Goal: Information Seeking & Learning: Find contact information

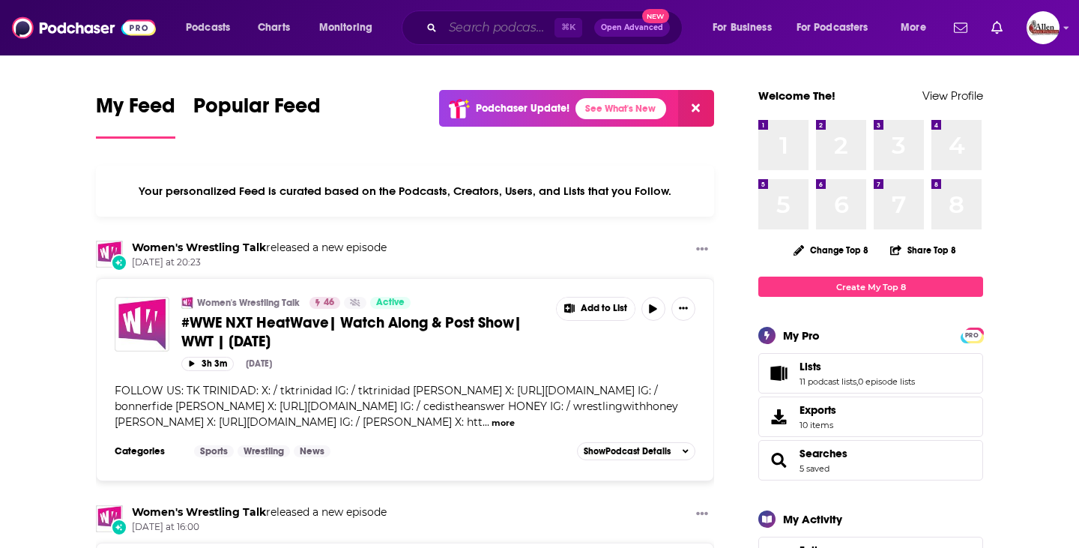
click at [455, 39] on input "Search podcasts, credits, & more..." at bounding box center [499, 28] width 112 height 24
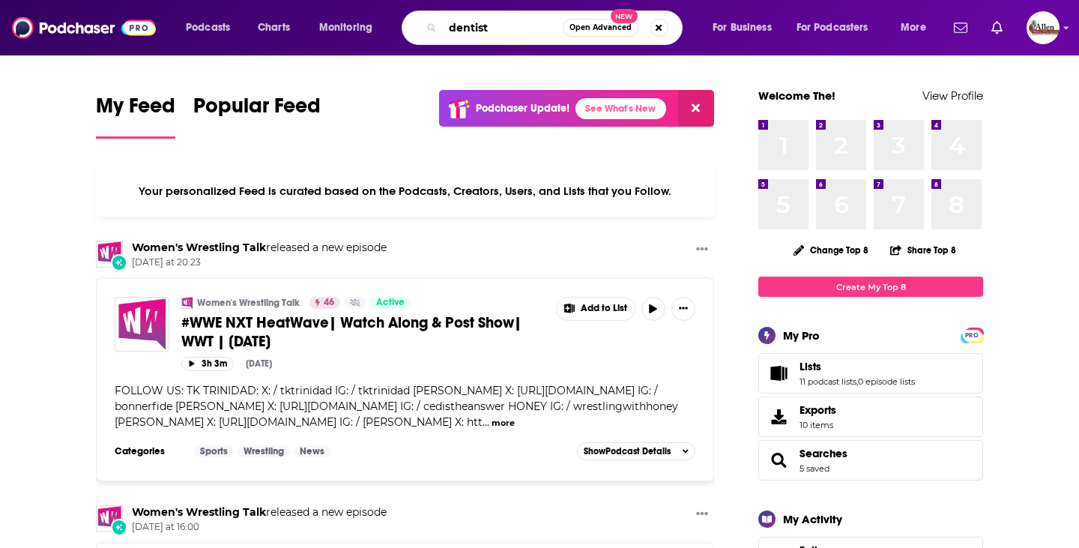
type input "dentist"
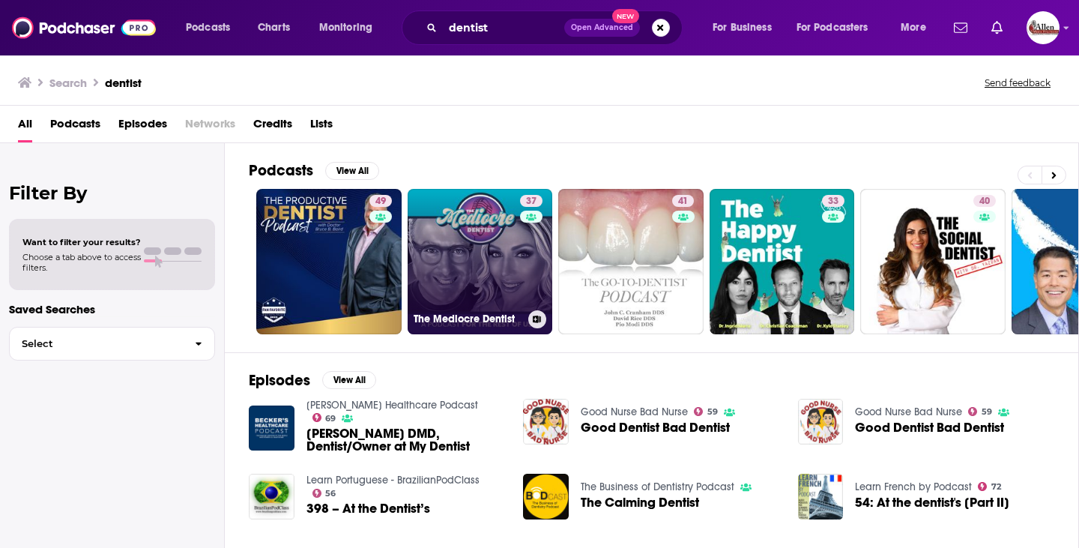
click at [459, 267] on link "37 The Mediocre Dentist" at bounding box center [479, 261] width 145 height 145
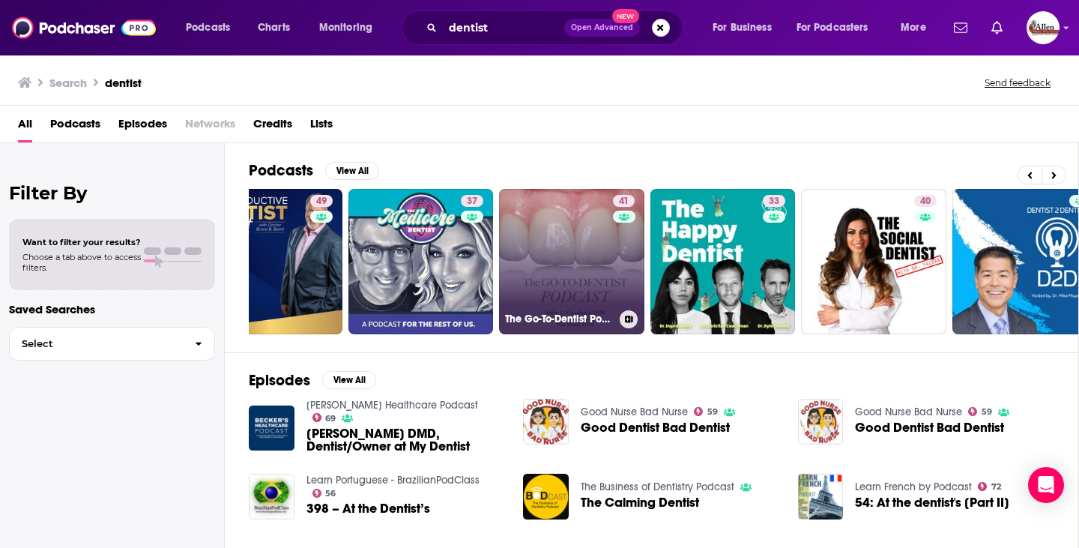
scroll to position [0, 67]
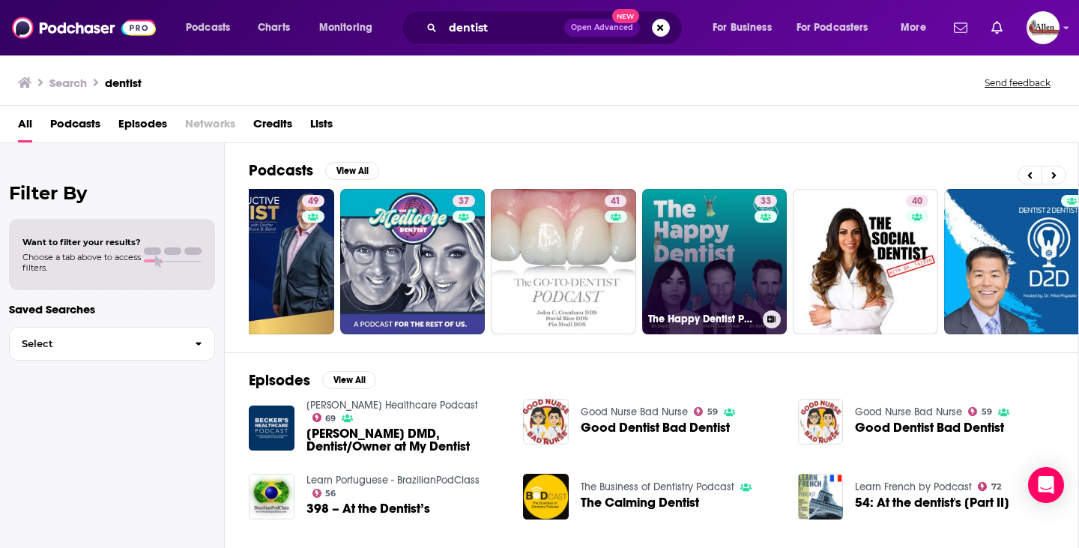
click at [681, 261] on link "33 The Happy Dentist Podcast" at bounding box center [714, 261] width 145 height 145
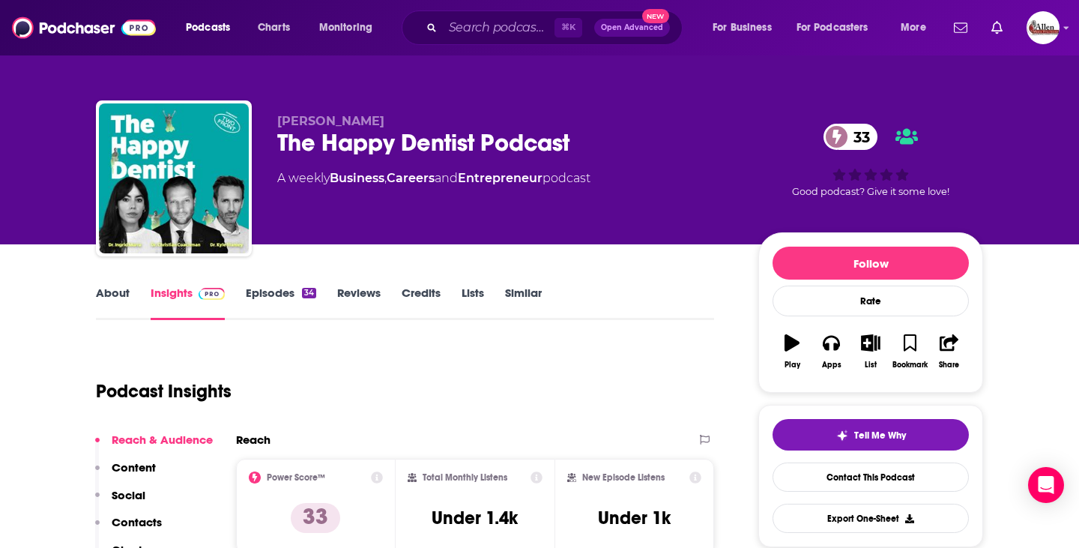
click at [269, 295] on link "Episodes 34" at bounding box center [281, 302] width 70 height 34
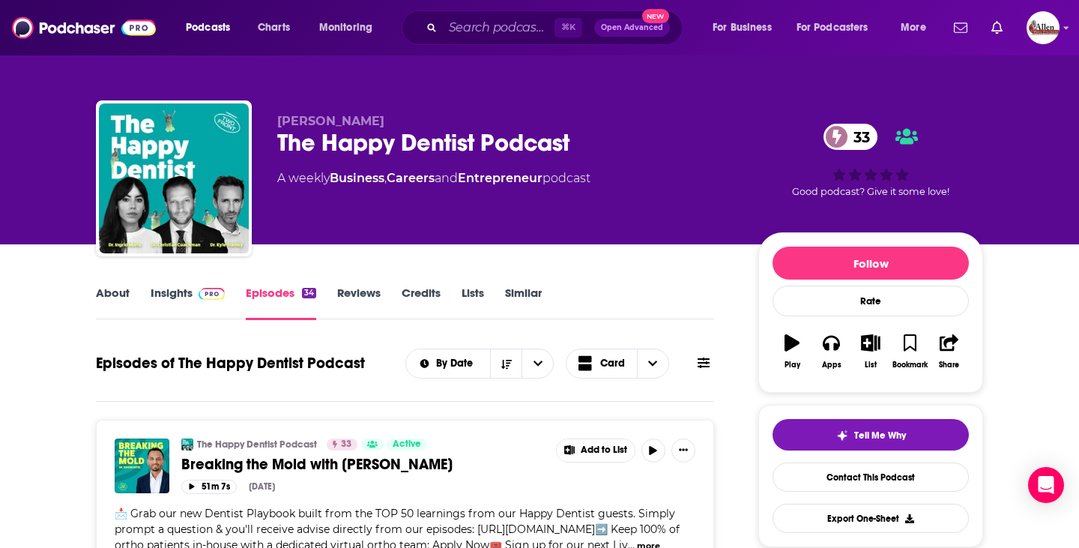
click at [174, 300] on link "Insights" at bounding box center [188, 302] width 74 height 34
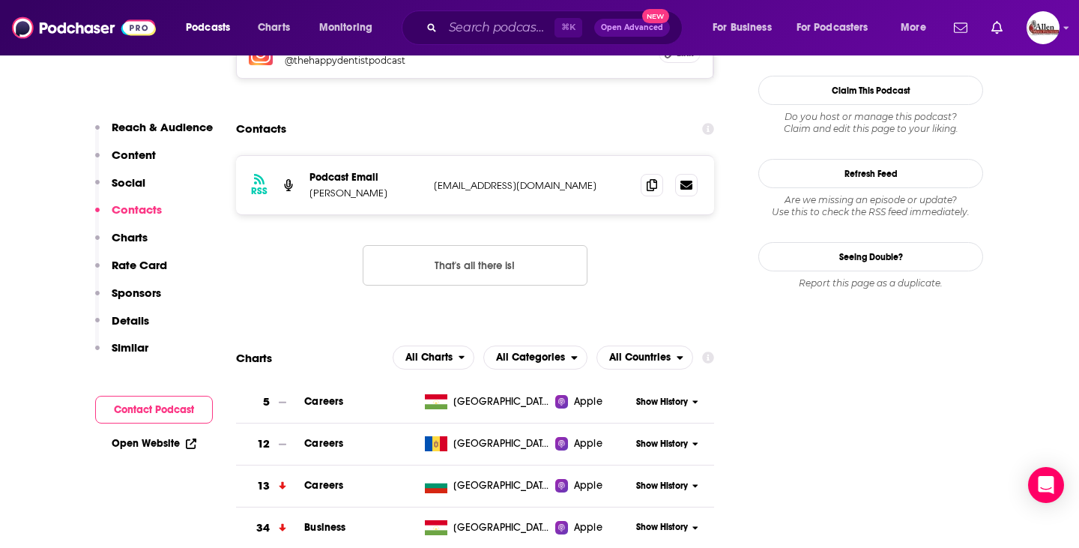
scroll to position [1472, 0]
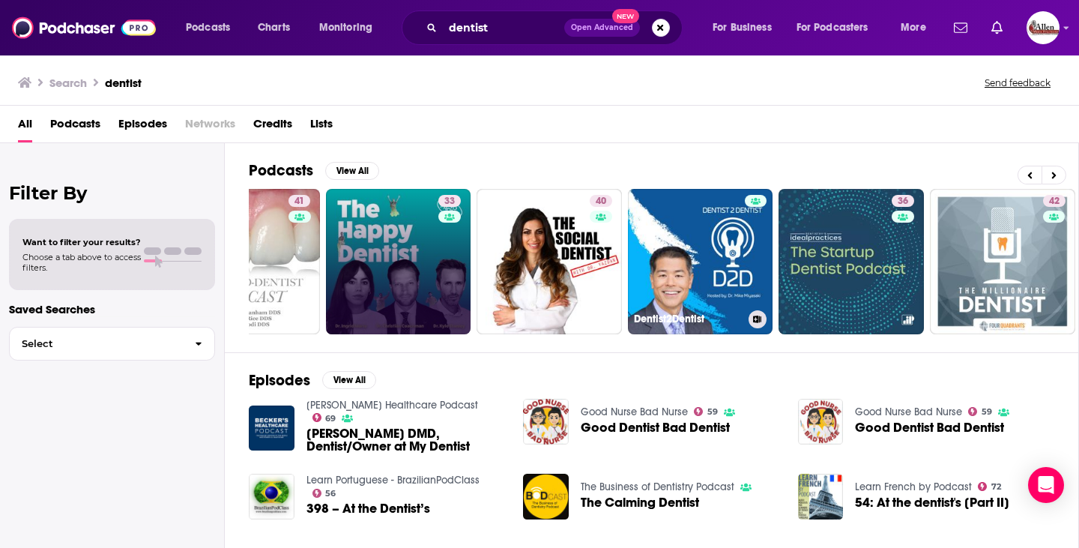
scroll to position [0, 416]
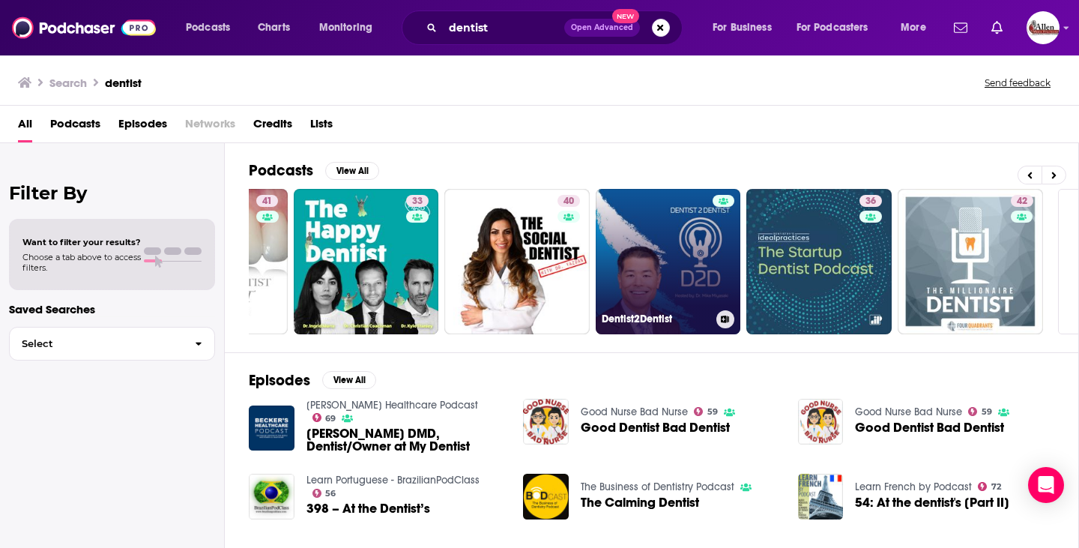
click at [654, 249] on link "Dentist2Dentist" at bounding box center [667, 261] width 145 height 145
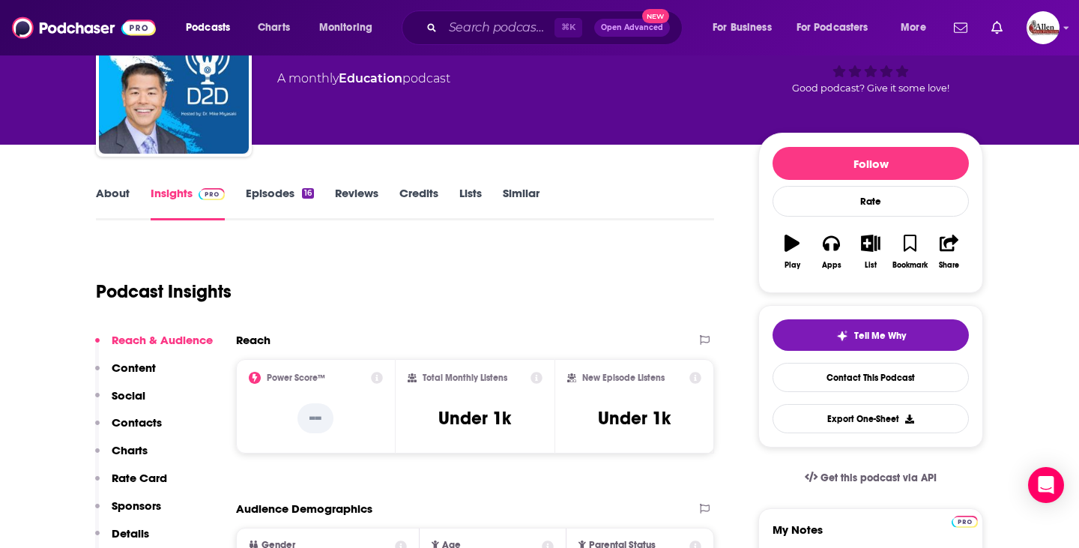
scroll to position [101, 0]
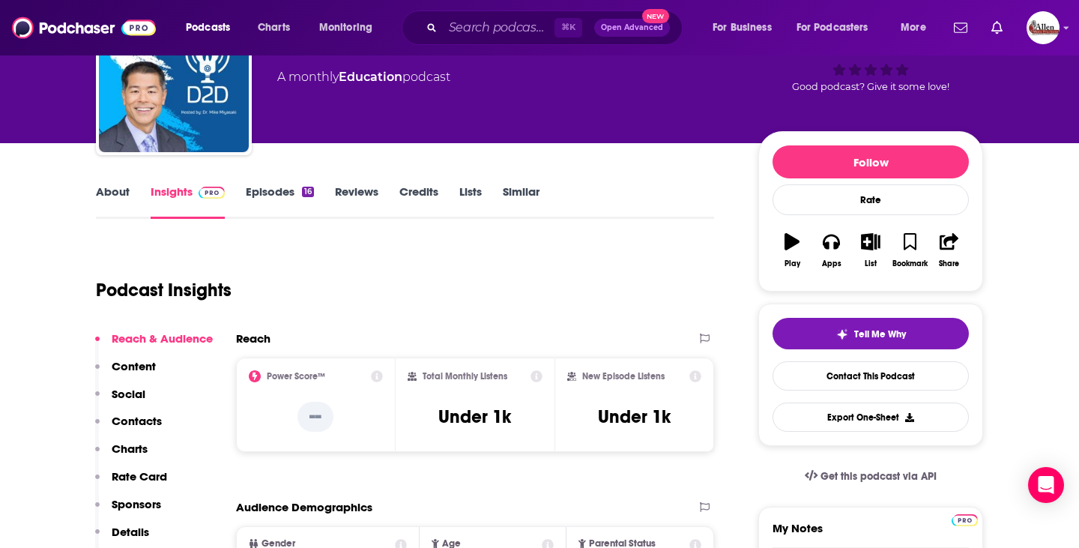
click at [261, 196] on link "Episodes 16" at bounding box center [280, 201] width 68 height 34
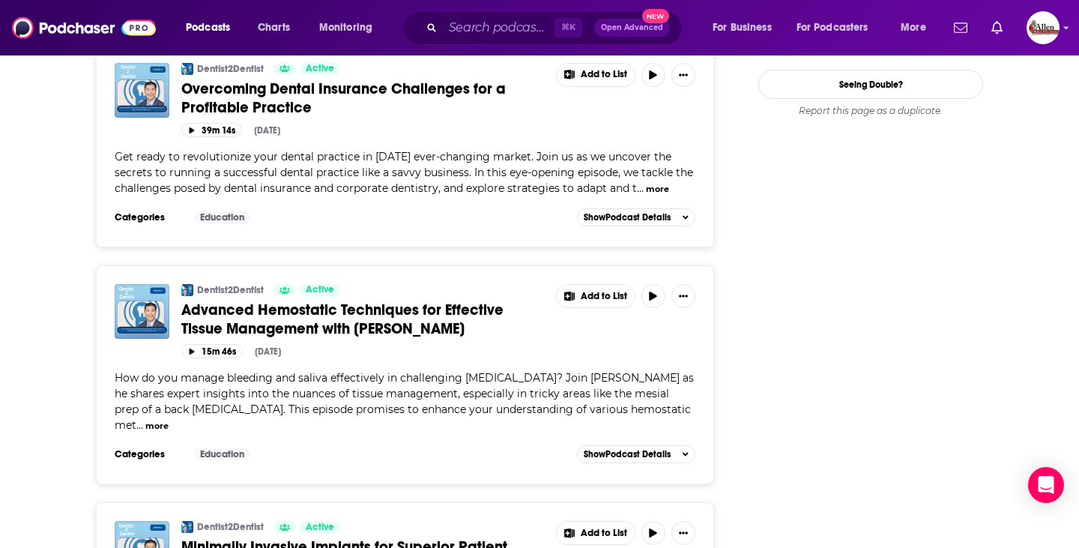
scroll to position [2226, 0]
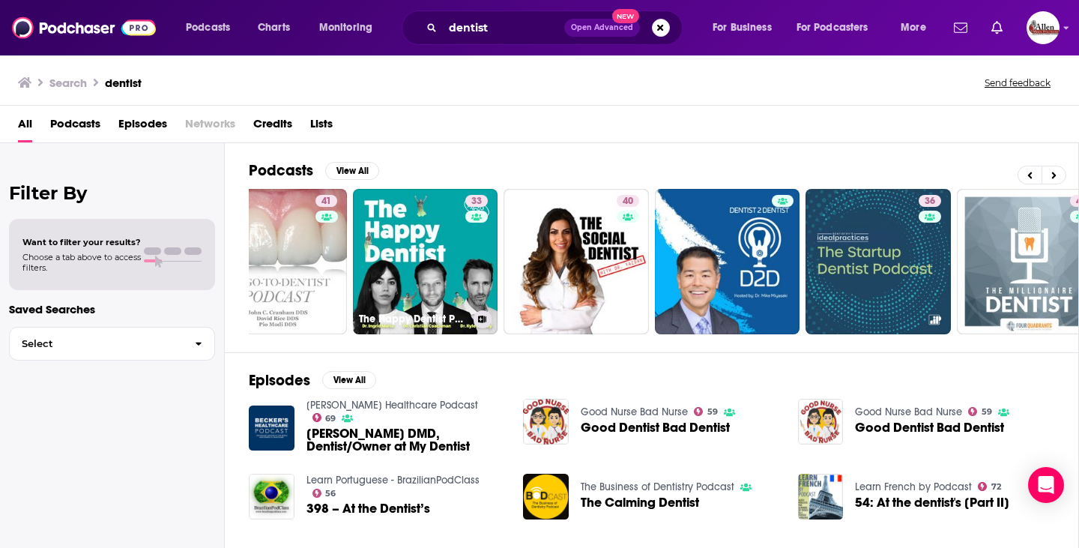
scroll to position [0, 383]
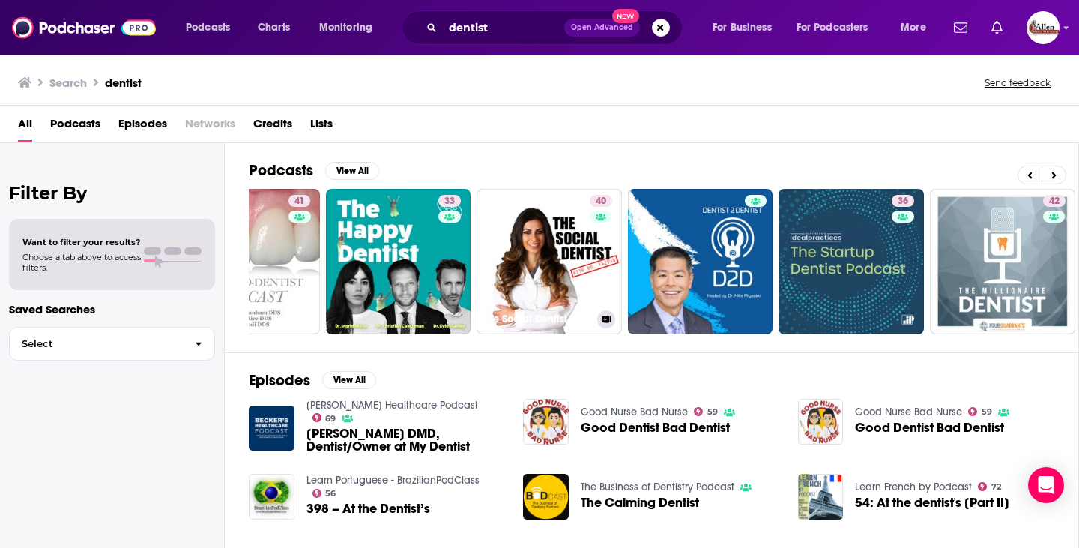
click at [556, 269] on link "40 The Social Dentist - [PERSON_NAME]" at bounding box center [548, 261] width 145 height 145
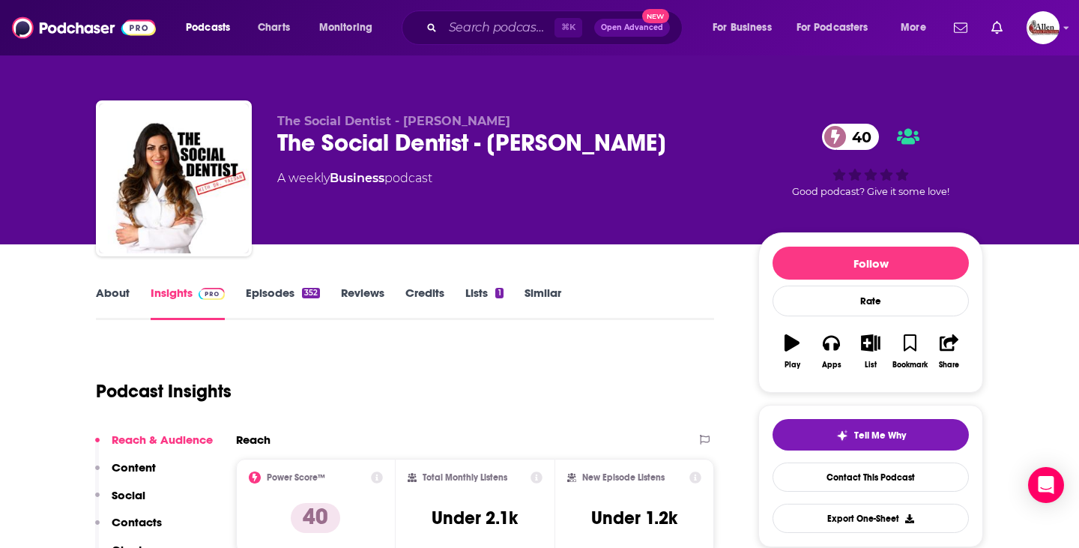
click at [265, 300] on link "Episodes 352" at bounding box center [283, 302] width 74 height 34
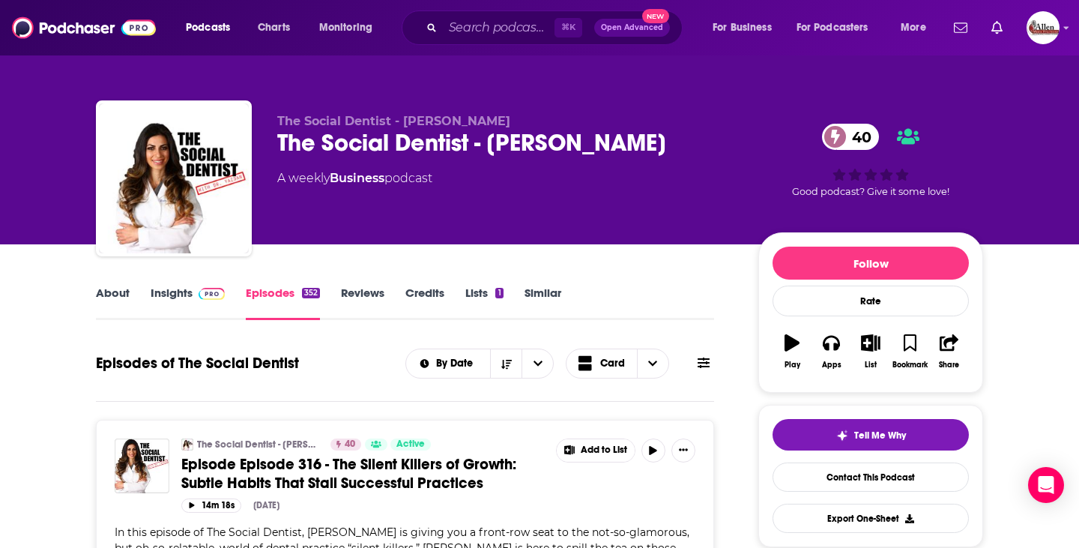
click at [166, 301] on link "Insights" at bounding box center [188, 302] width 74 height 34
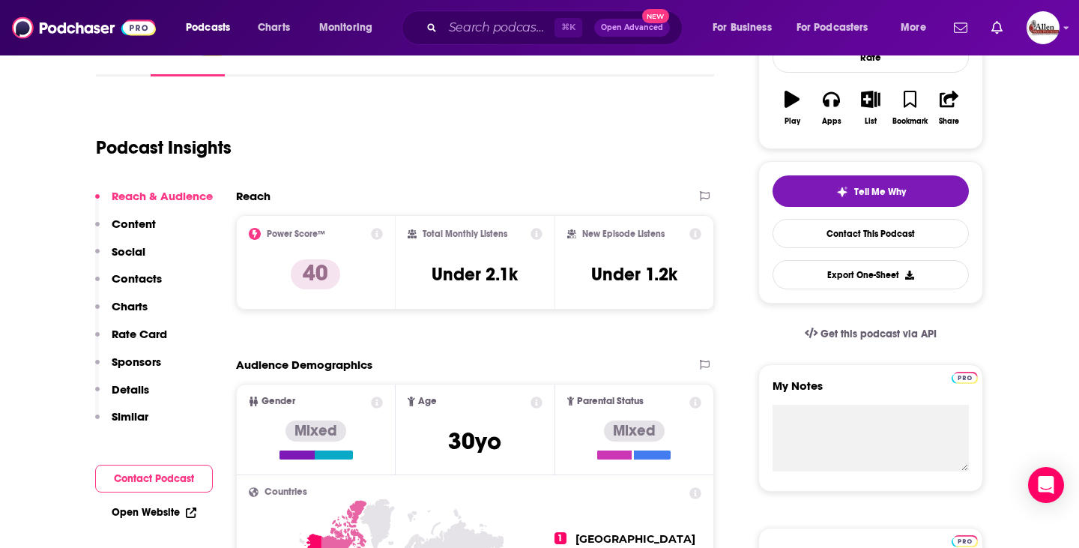
scroll to position [867, 0]
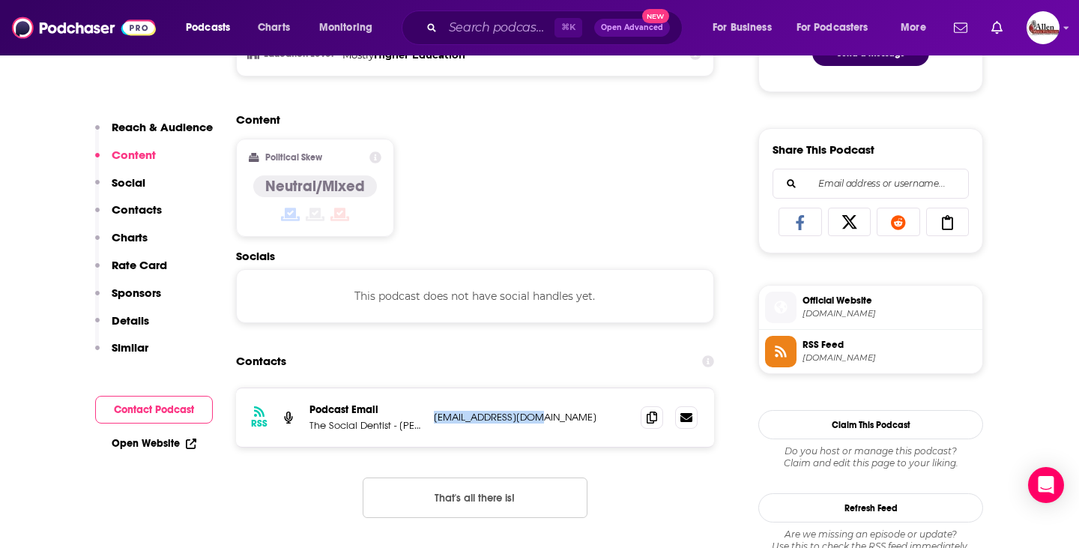
drag, startPoint x: 434, startPoint y: 419, endPoint x: 543, endPoint y: 419, distance: 109.4
click at [543, 419] on p "[EMAIL_ADDRESS][DOMAIN_NAME]" at bounding box center [531, 416] width 195 height 13
copy p "[EMAIL_ADDRESS][DOMAIN_NAME]"
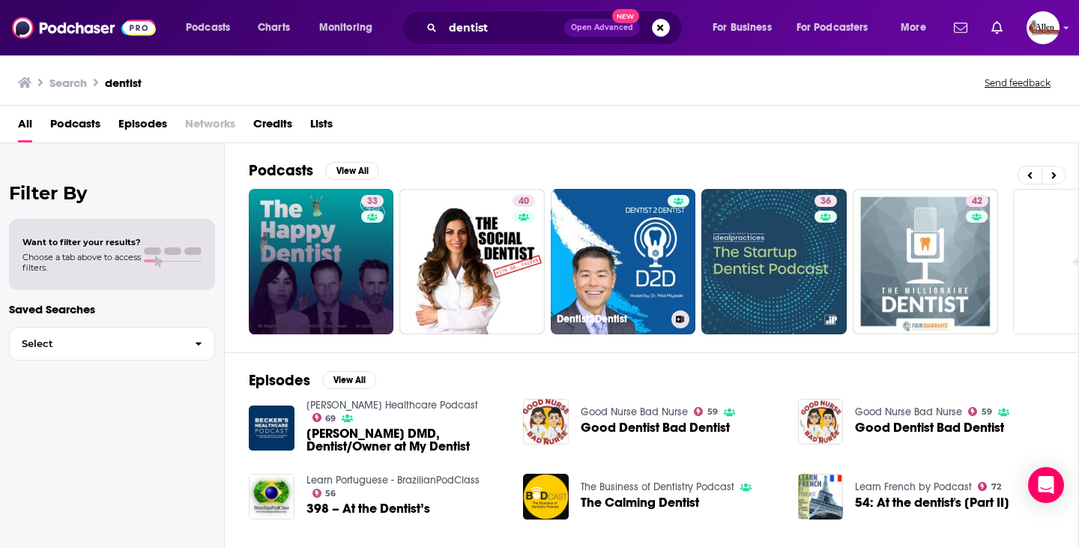
scroll to position [0, 546]
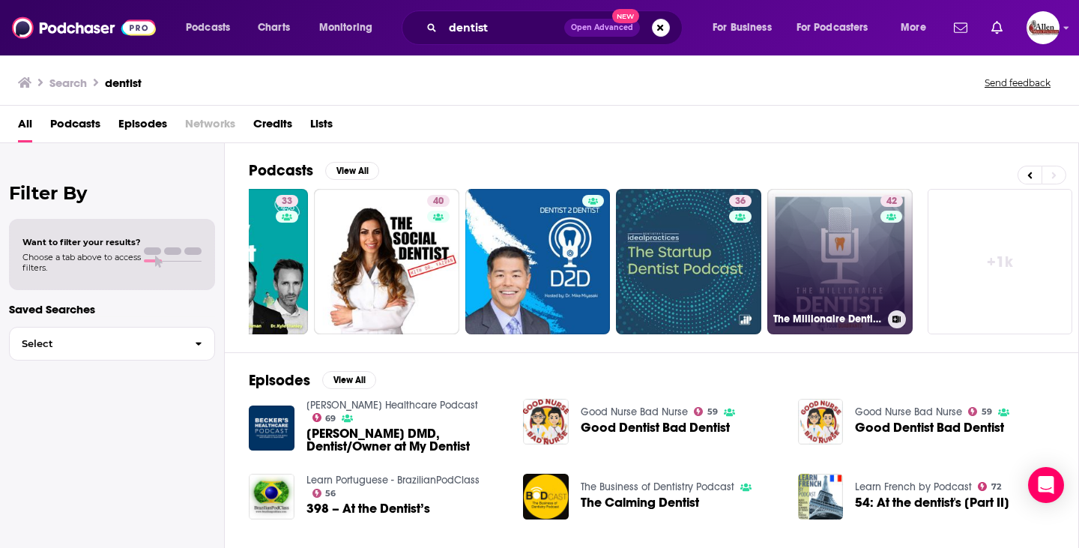
click at [862, 267] on link "42 The Millionaire Dentist™" at bounding box center [839, 261] width 145 height 145
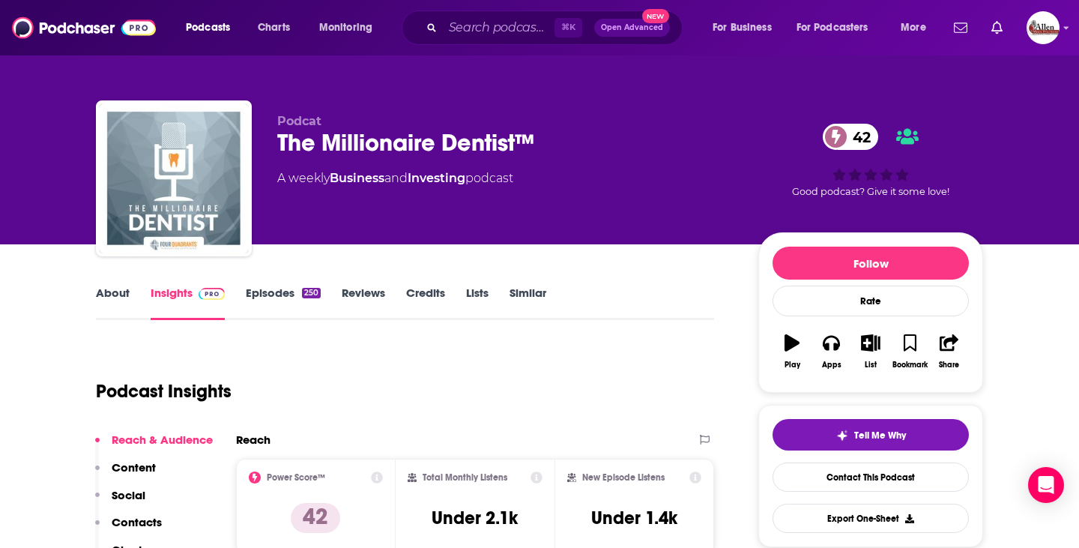
click at [285, 303] on link "Episodes 250" at bounding box center [283, 302] width 75 height 34
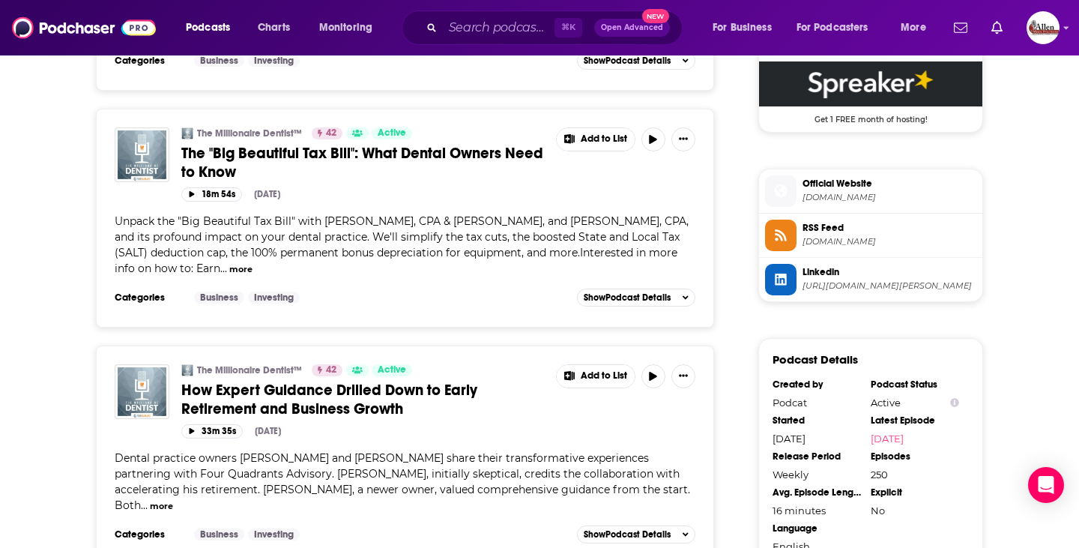
scroll to position [1258, 0]
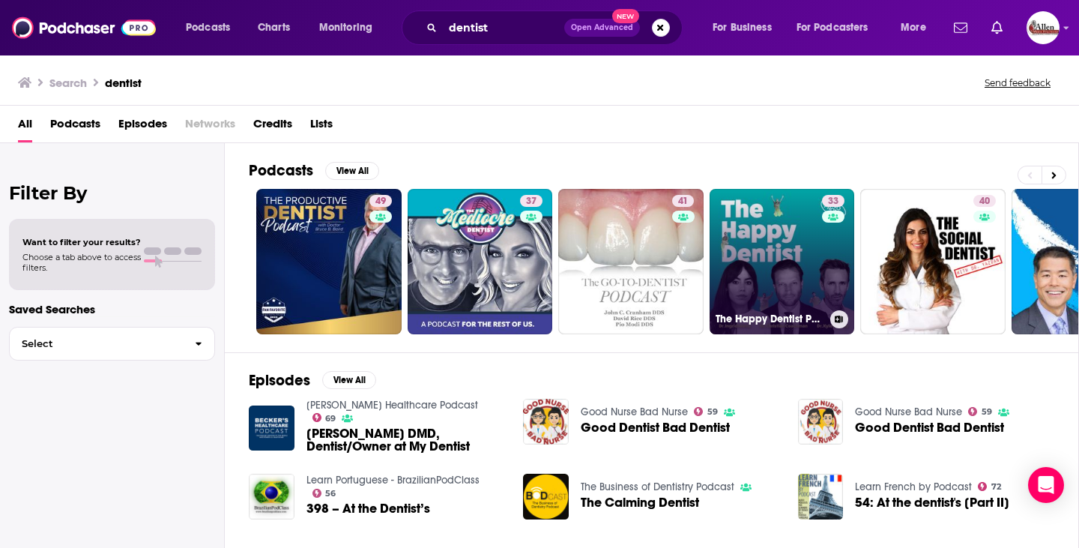
scroll to position [0, 546]
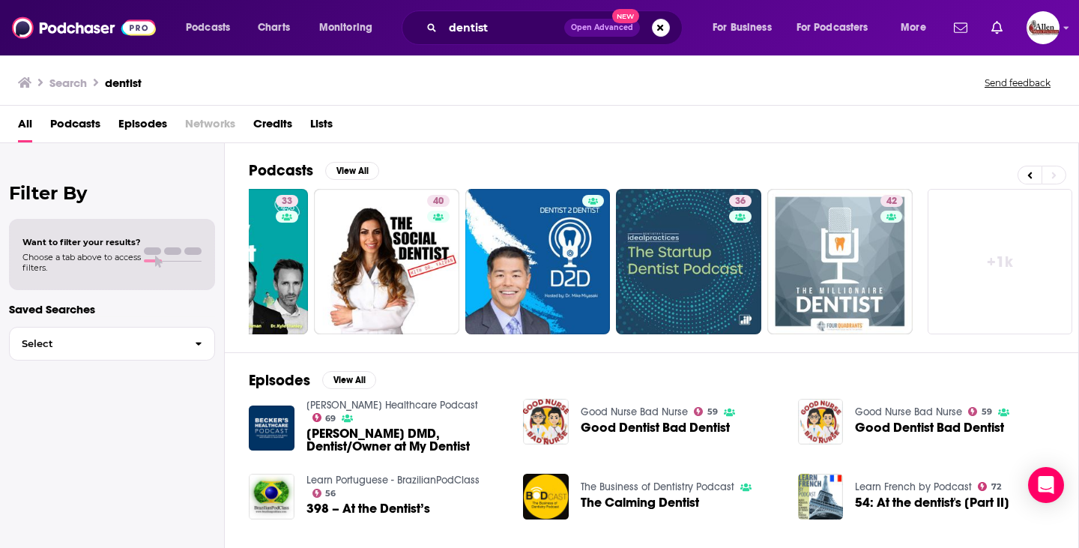
click at [1025, 260] on link "+ 1k" at bounding box center [999, 261] width 145 height 145
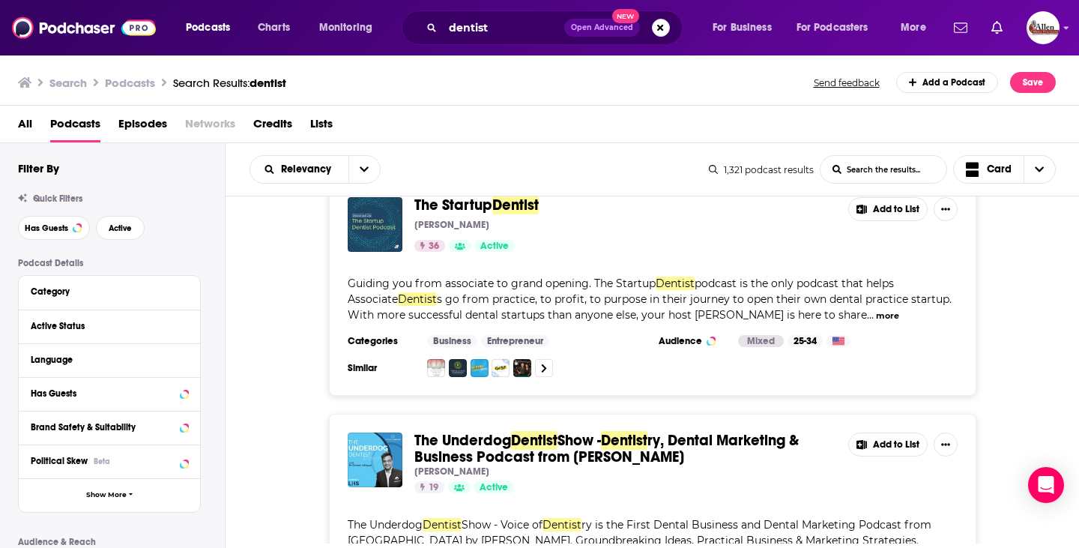
scroll to position [2054, 0]
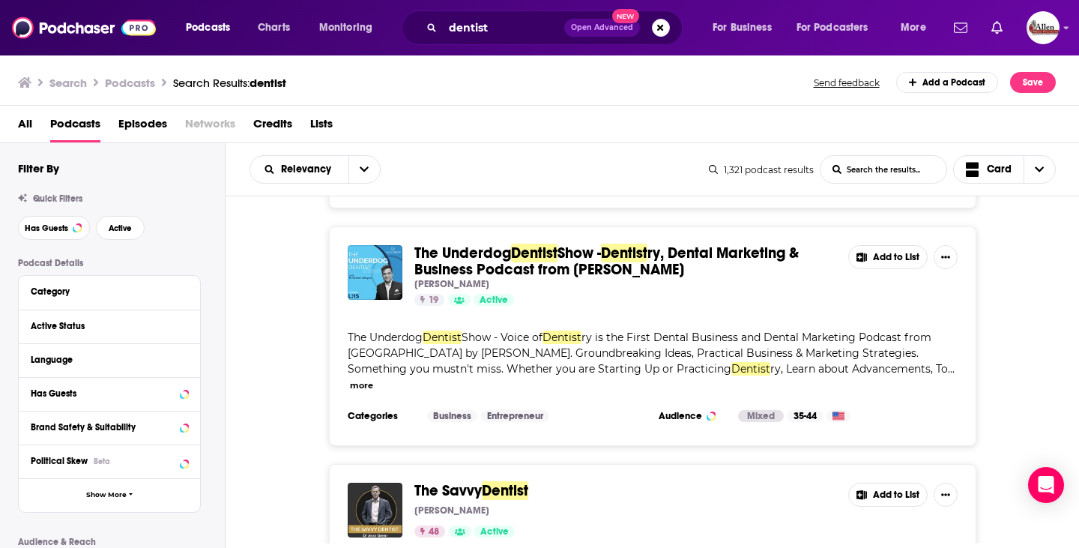
click at [373, 379] on button "more" at bounding box center [361, 385] width 23 height 13
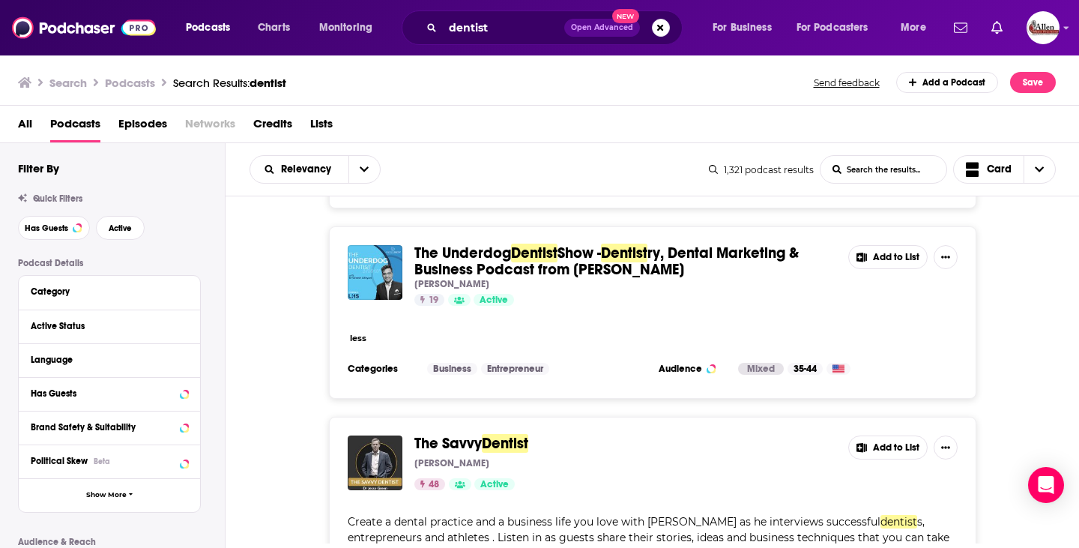
click at [358, 332] on button "less" at bounding box center [358, 338] width 16 height 13
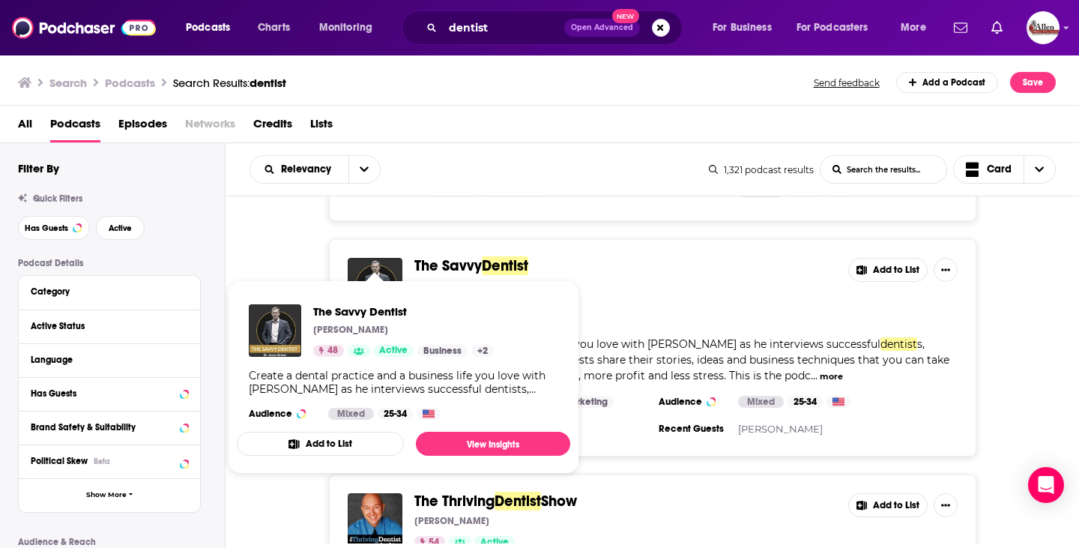
scroll to position [2279, 0]
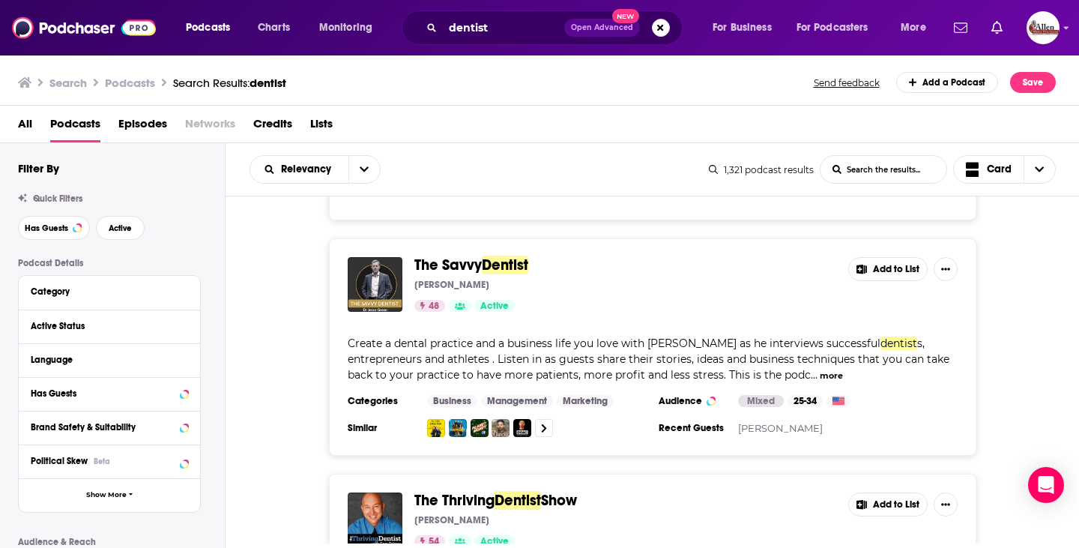
click at [819, 369] on button "more" at bounding box center [830, 375] width 23 height 13
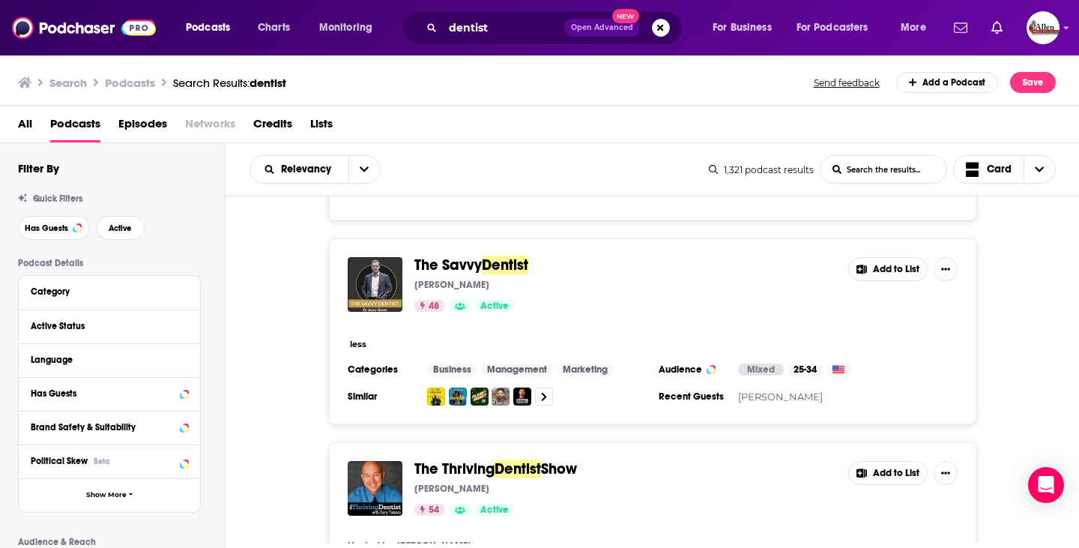
click at [352, 338] on button "less" at bounding box center [358, 344] width 16 height 13
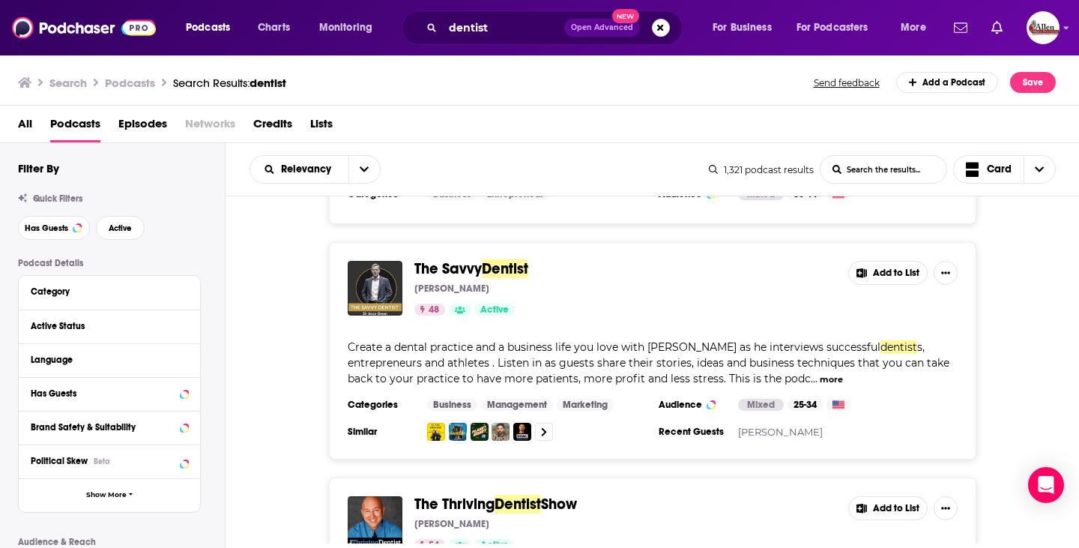
scroll to position [2268, 0]
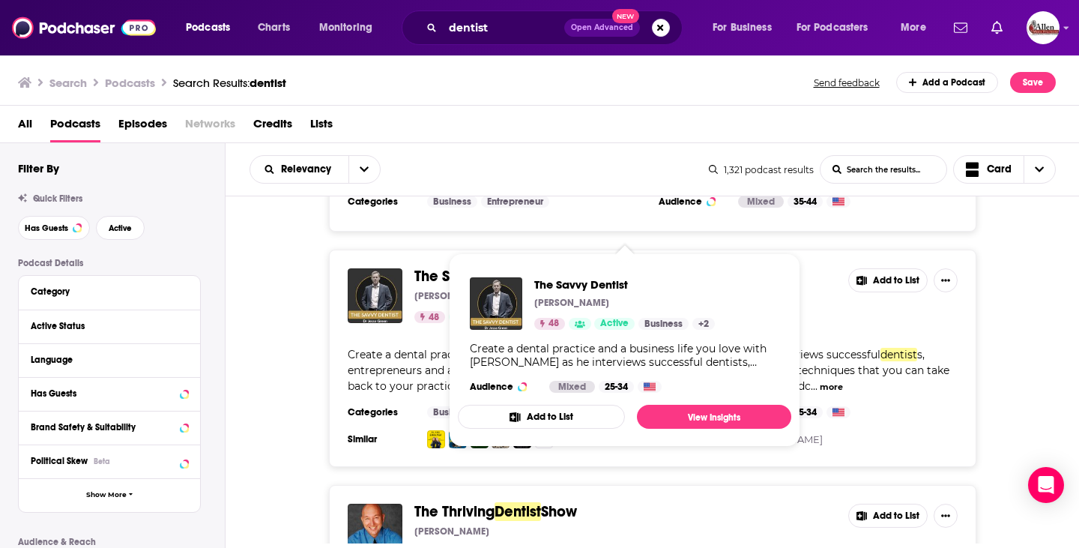
click at [499, 267] on span "Dentist" at bounding box center [505, 276] width 46 height 19
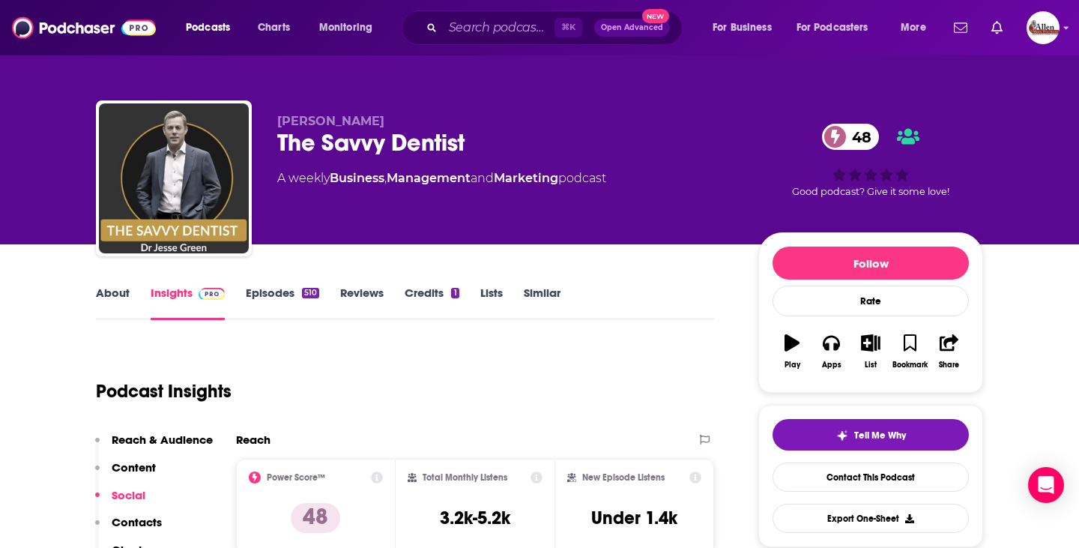
click at [269, 291] on link "Episodes 510" at bounding box center [282, 302] width 73 height 34
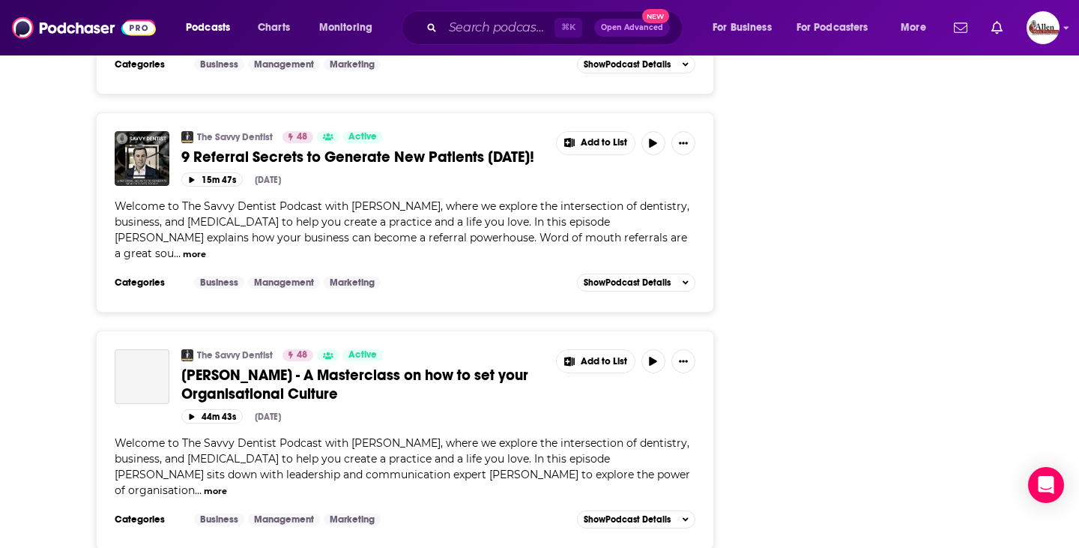
scroll to position [5318, 0]
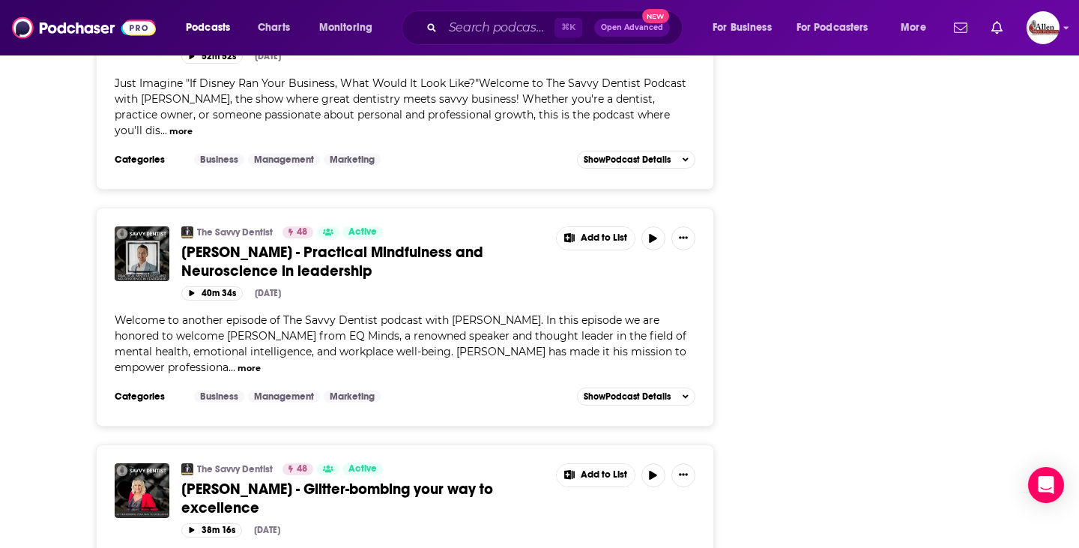
scroll to position [6190, 0]
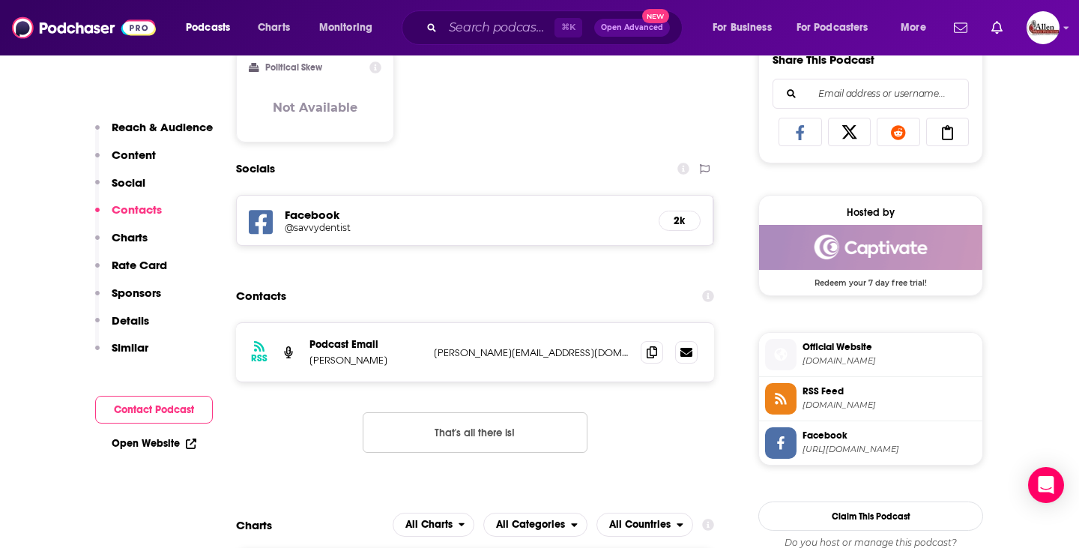
scroll to position [965, 0]
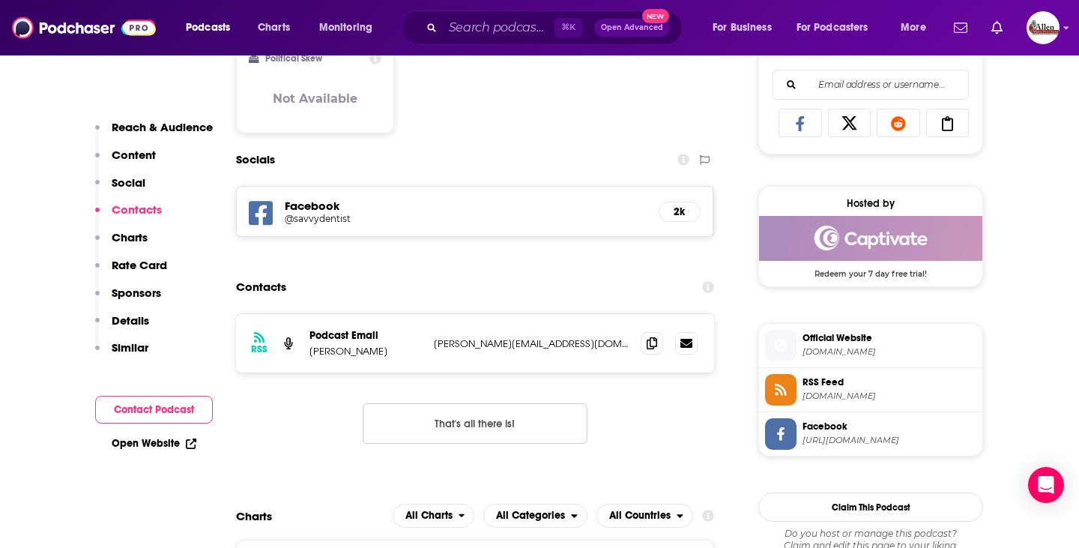
drag, startPoint x: 427, startPoint y: 345, endPoint x: 554, endPoint y: 347, distance: 127.3
click at [554, 347] on div "RSS Podcast Email [PERSON_NAME] [PERSON_NAME][EMAIL_ADDRESS][DOMAIN_NAME] [PERS…" at bounding box center [475, 343] width 478 height 58
drag, startPoint x: 546, startPoint y: 343, endPoint x: 431, endPoint y: 342, distance: 115.3
click at [431, 342] on div "RSS Podcast Email [PERSON_NAME] [PERSON_NAME][EMAIL_ADDRESS][DOMAIN_NAME] [PERS…" at bounding box center [475, 343] width 478 height 58
copy p "[PERSON_NAME][EMAIL_ADDRESS][DOMAIN_NAME]"
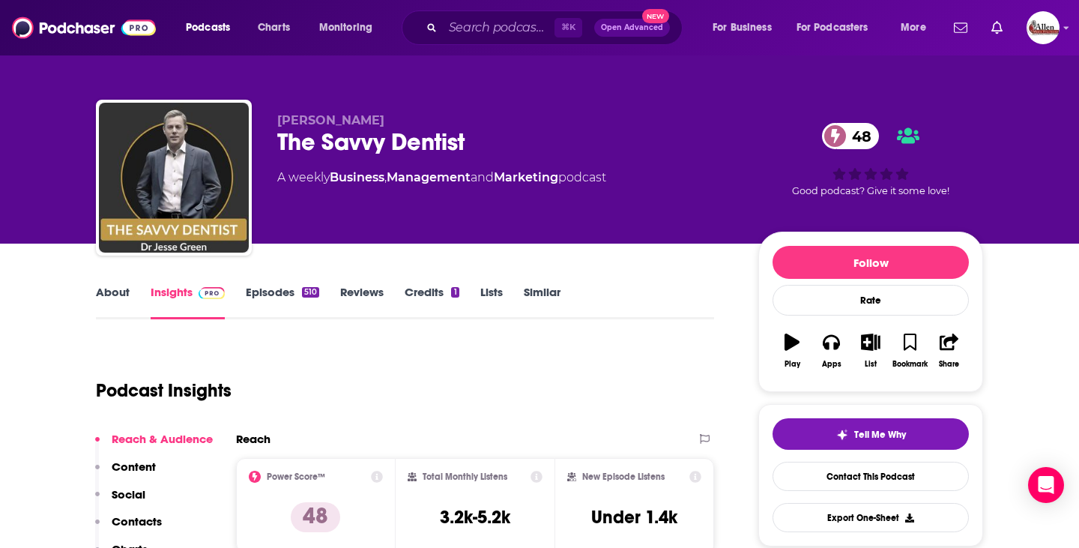
scroll to position [0, 0]
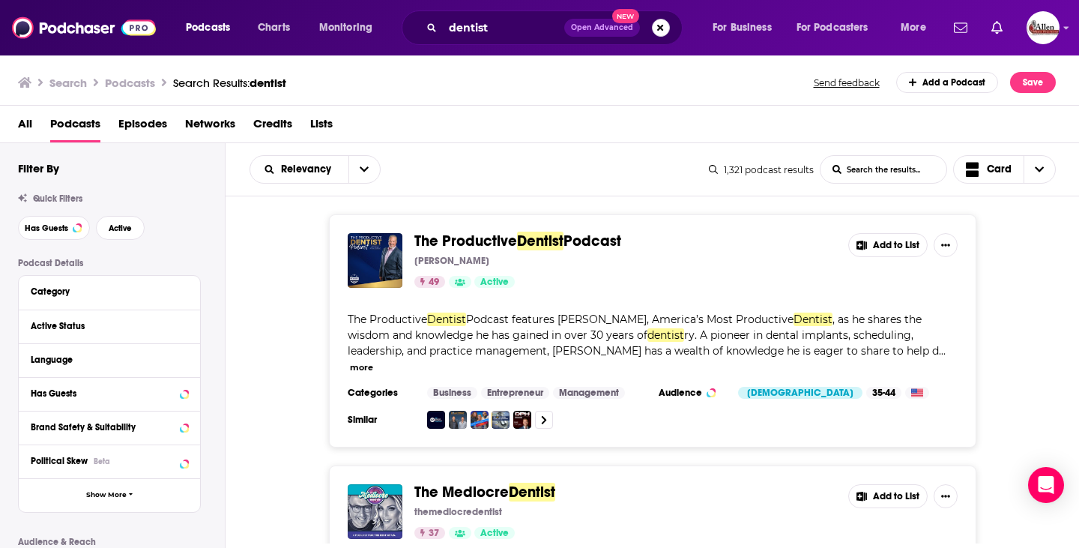
click at [664, 24] on button "Search podcasts, credits, & more..." at bounding box center [661, 28] width 18 height 18
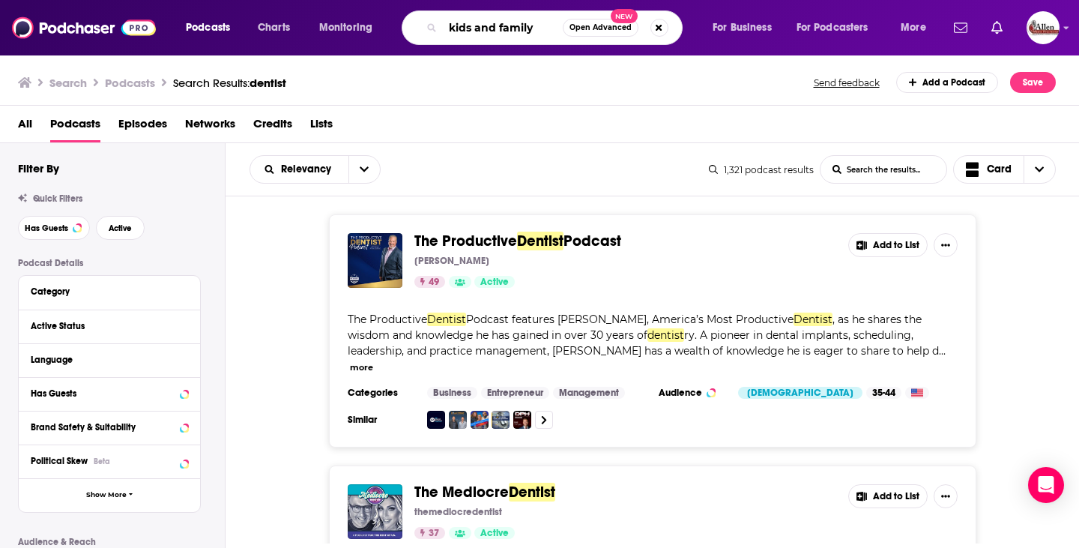
type input "kids and family"
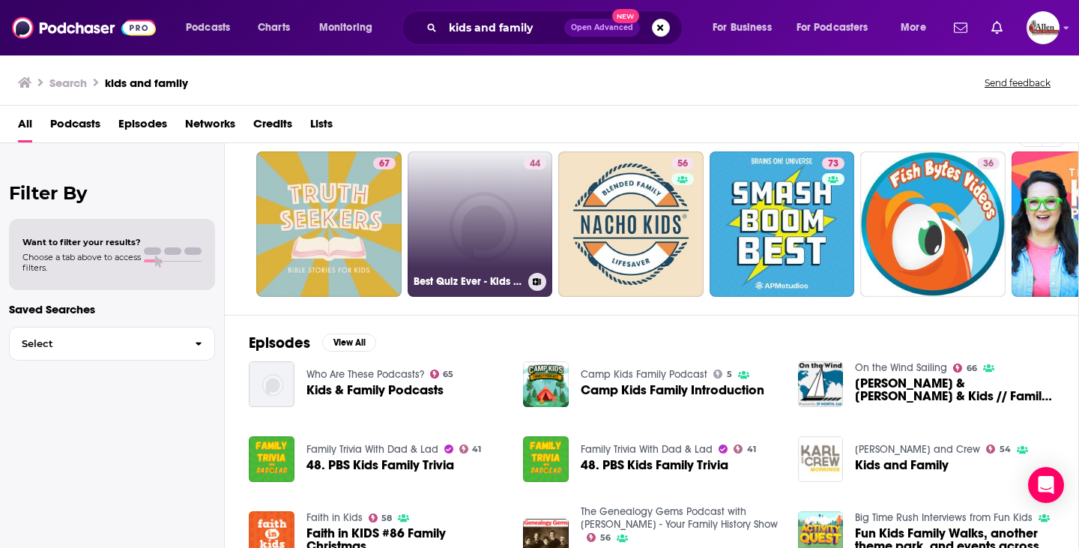
scroll to position [39, 0]
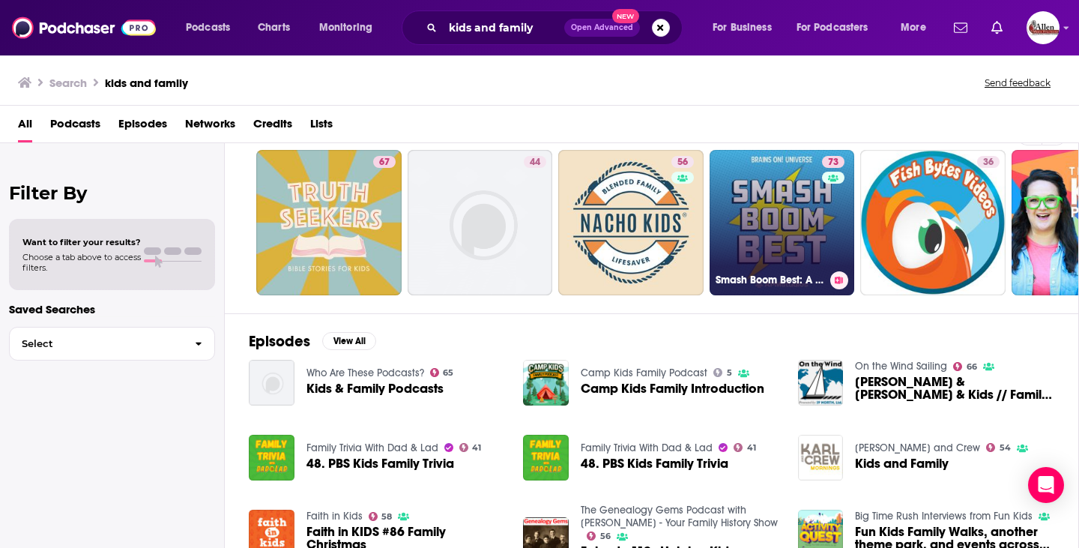
click at [758, 257] on link "73 Smash Boom Best: A funny, smart debate show for kids and family" at bounding box center [781, 222] width 145 height 145
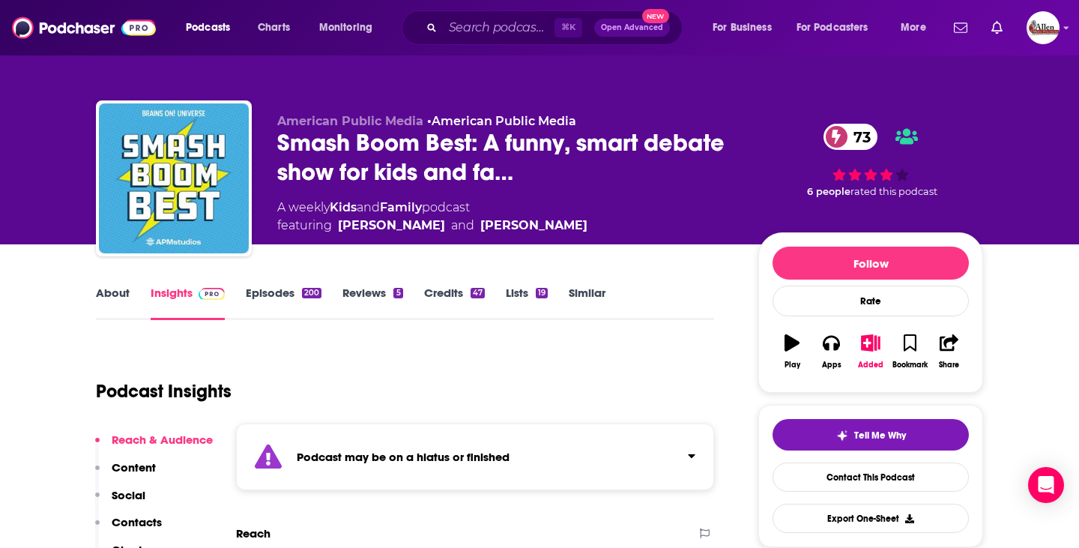
click at [401, 207] on link "Family" at bounding box center [401, 207] width 42 height 14
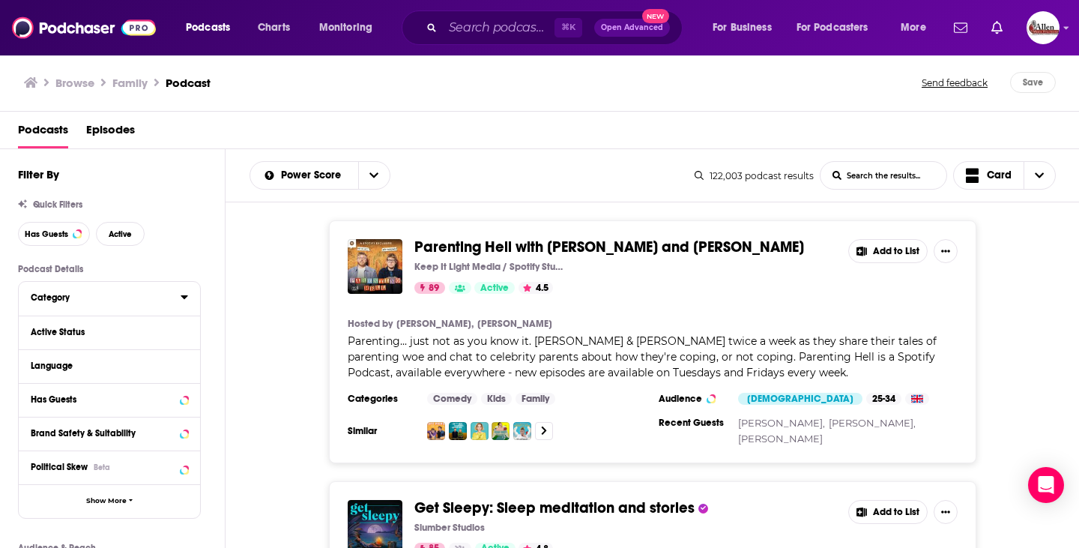
click at [114, 300] on div "Category" at bounding box center [101, 297] width 140 height 10
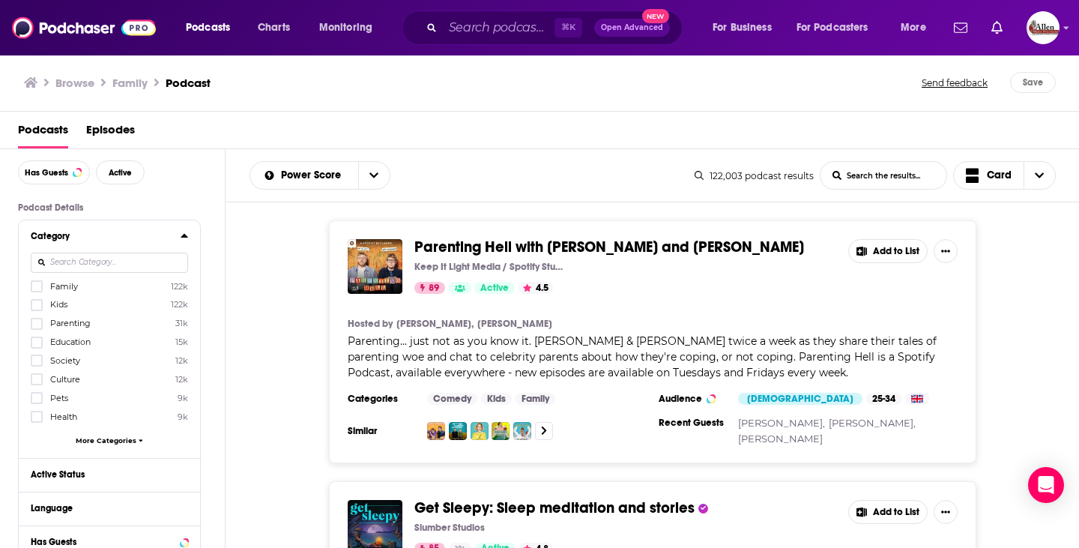
scroll to position [64, 0]
click at [130, 244] on div at bounding box center [109, 260] width 157 height 34
click at [131, 234] on div "Category" at bounding box center [101, 233] width 140 height 10
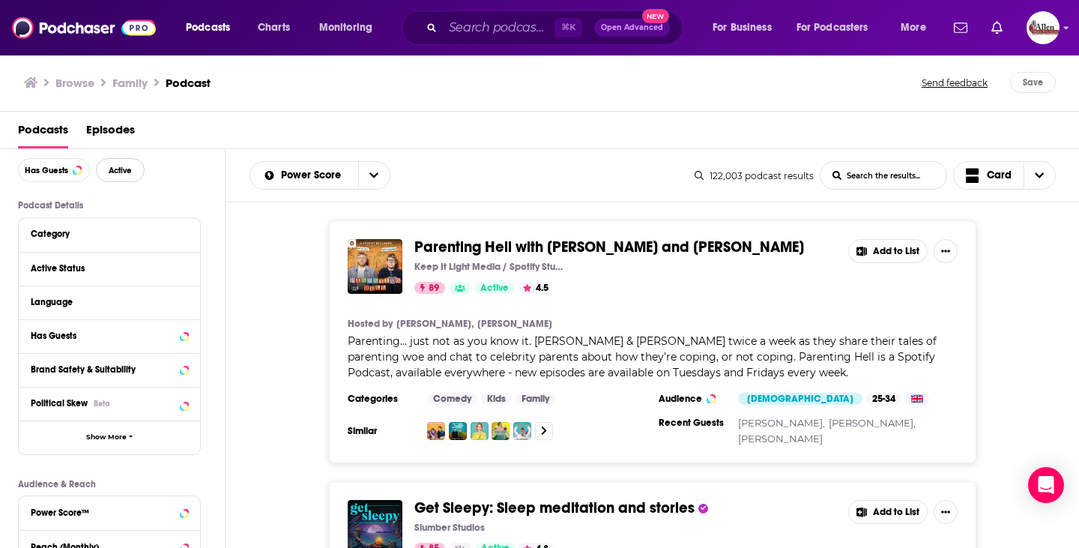
click at [129, 175] on span "Active" at bounding box center [120, 170] width 23 height 8
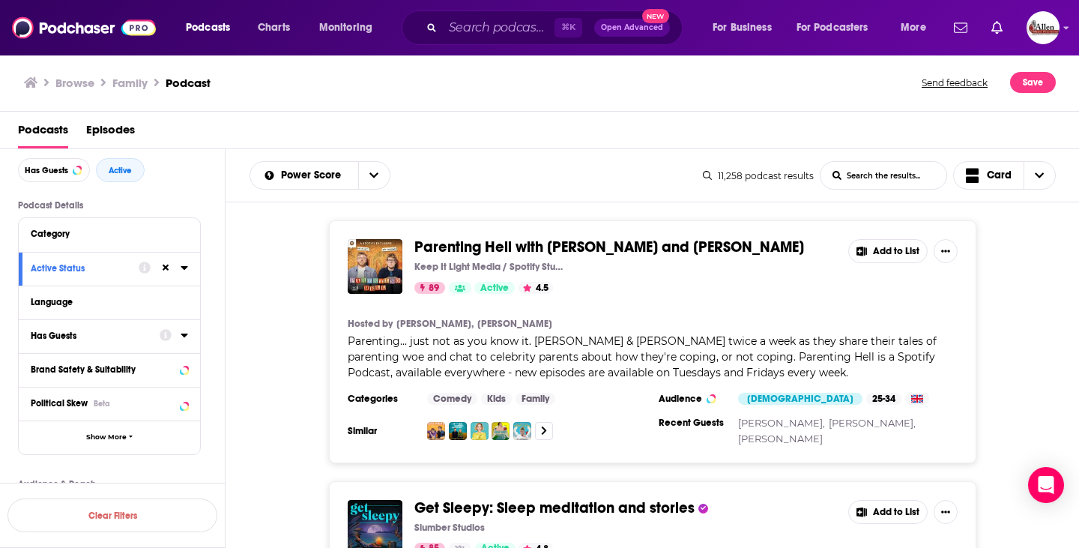
click at [97, 336] on div "Has Guests" at bounding box center [90, 335] width 119 height 10
click at [71, 364] on span "All" at bounding box center [101, 363] width 140 height 19
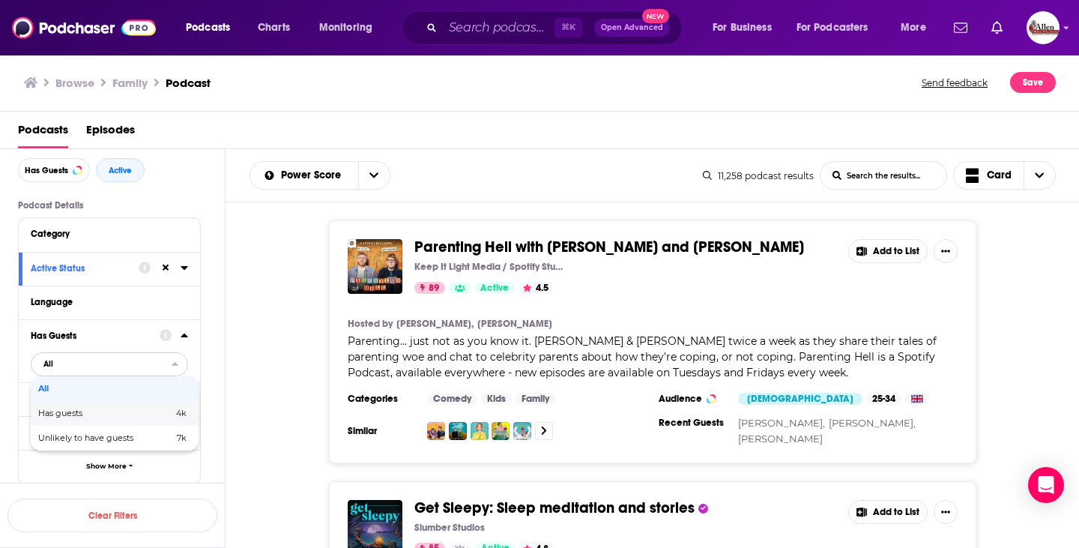
click at [64, 414] on span "Has guests" at bounding box center [82, 413] width 89 height 8
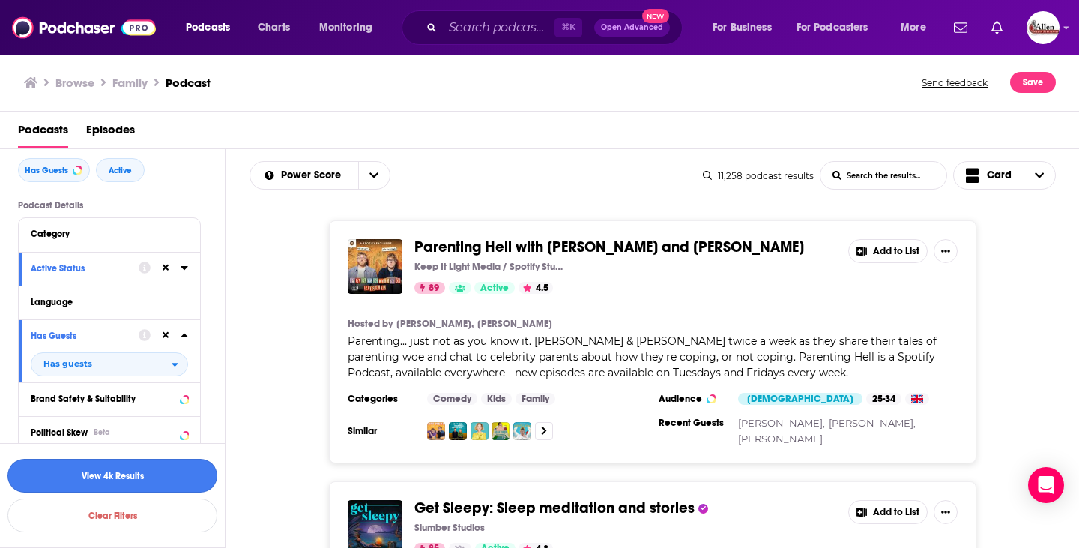
click at [178, 467] on button "View 4k Results" at bounding box center [112, 475] width 210 height 34
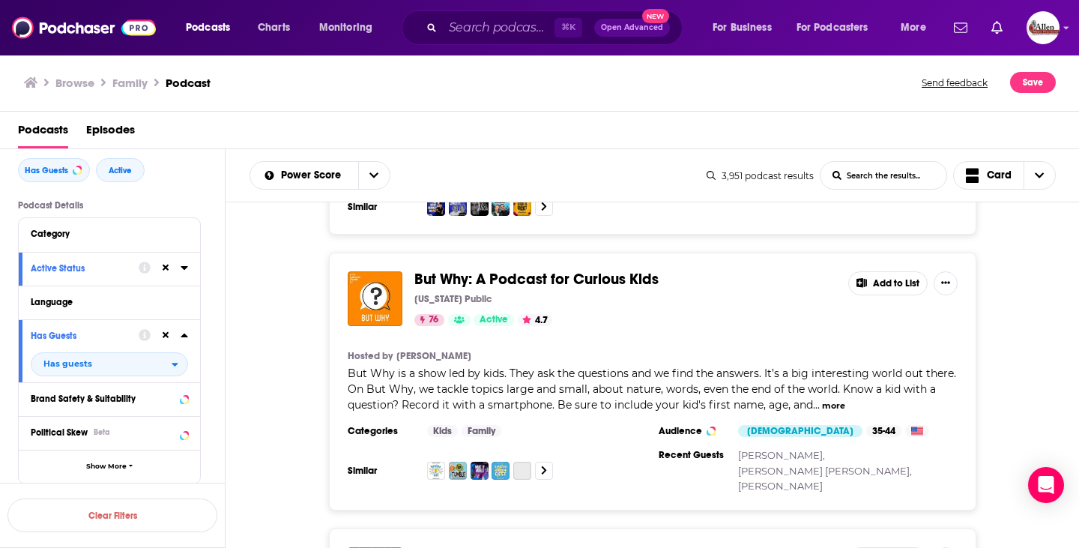
scroll to position [2332, 0]
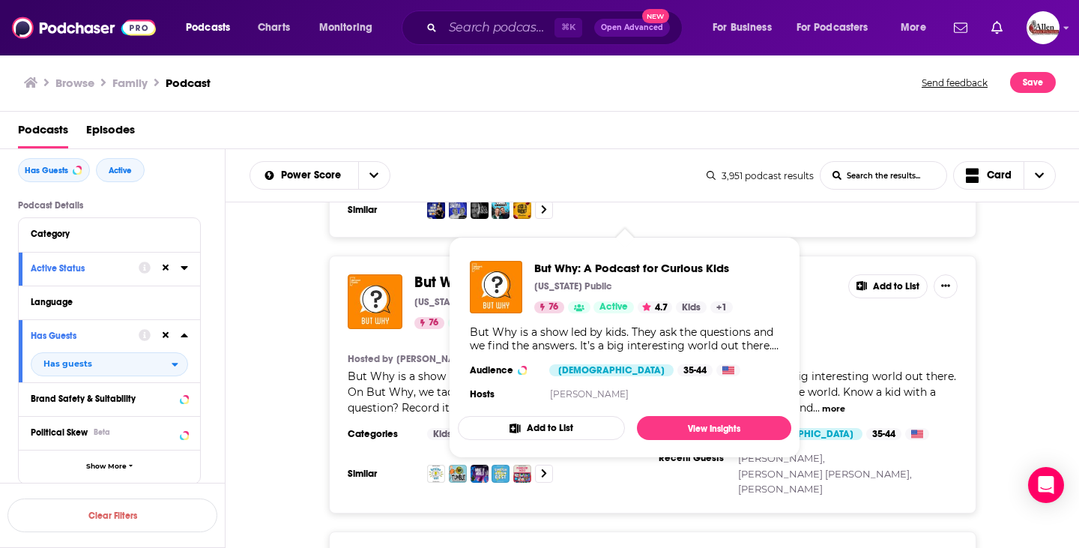
click at [495, 273] on span "But Why: A Podcast for Curious Kids" at bounding box center [536, 282] width 244 height 19
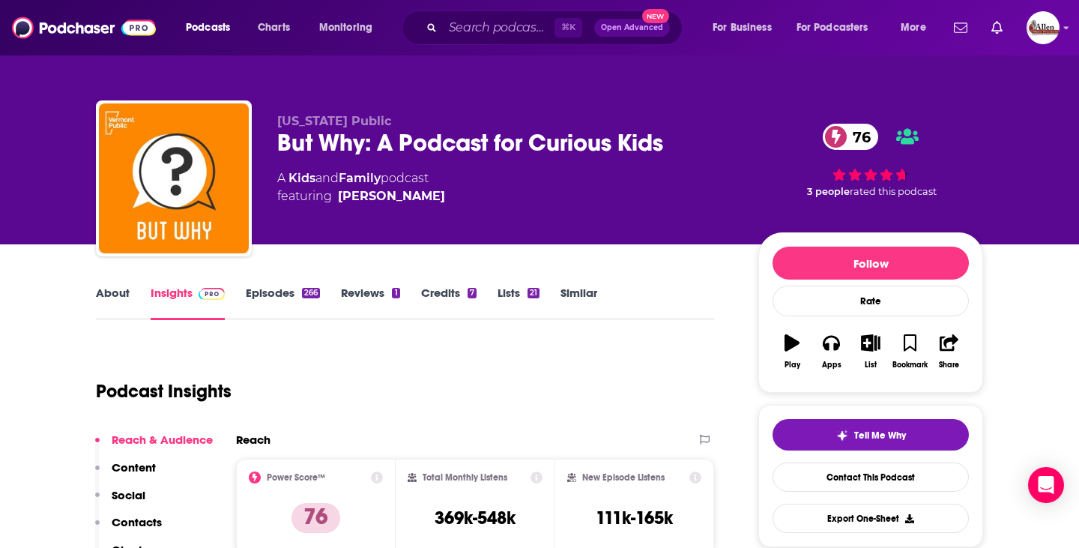
click at [263, 297] on link "Episodes 266" at bounding box center [283, 302] width 74 height 34
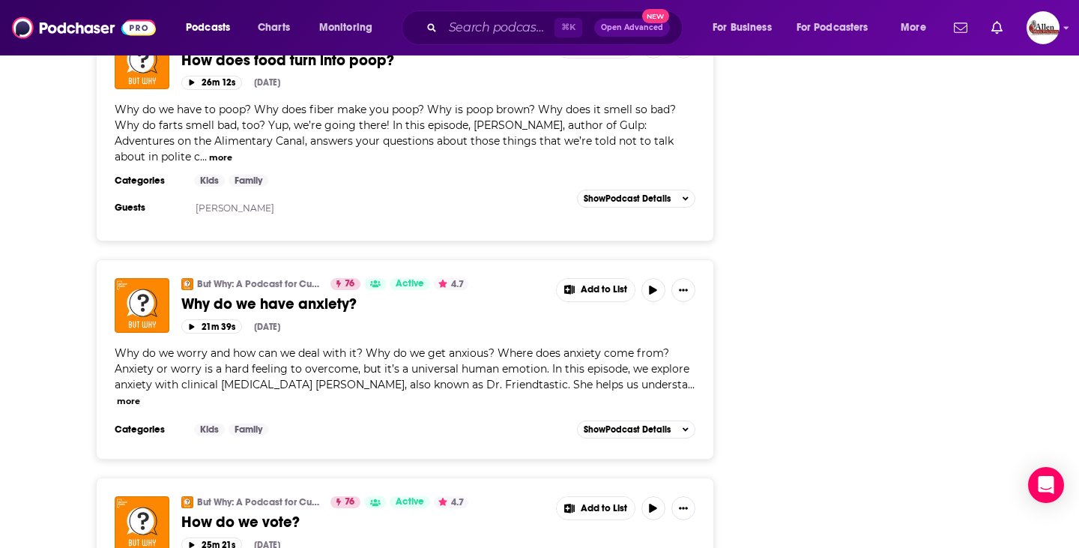
scroll to position [5357, 0]
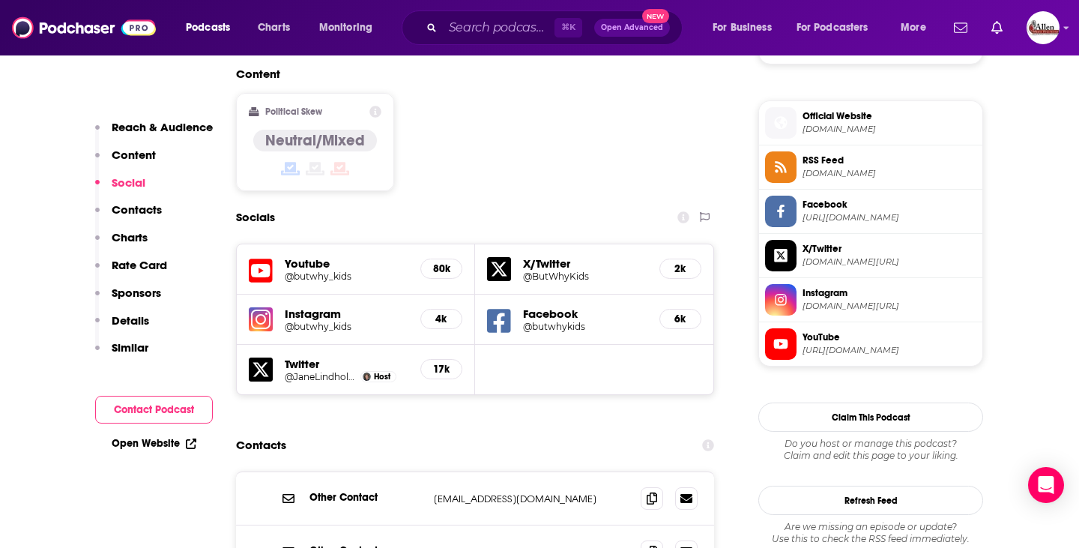
scroll to position [1231, 0]
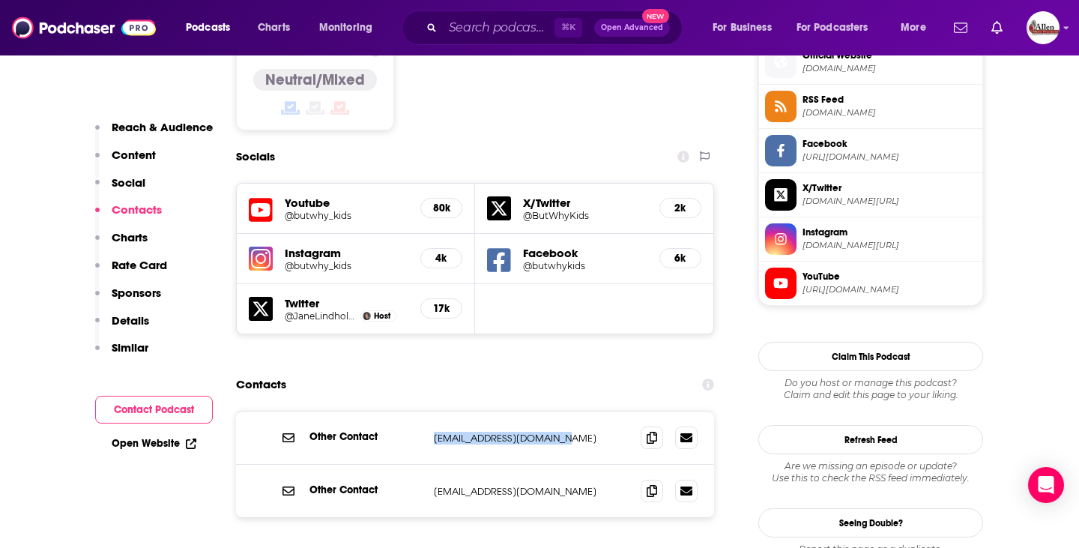
drag, startPoint x: 557, startPoint y: 349, endPoint x: 428, endPoint y: 347, distance: 128.8
click at [428, 411] on div "Other Contact [EMAIL_ADDRESS][DOMAIN_NAME] [EMAIL_ADDRESS][DOMAIN_NAME]" at bounding box center [475, 437] width 478 height 53
copy p "[EMAIL_ADDRESS][DOMAIN_NAME]"
click at [570, 446] on div "Other Contact [EMAIL_ADDRESS][DOMAIN_NAME] [EMAIL_ADDRESS][DOMAIN_NAME] Other C…" at bounding box center [475, 510] width 478 height 201
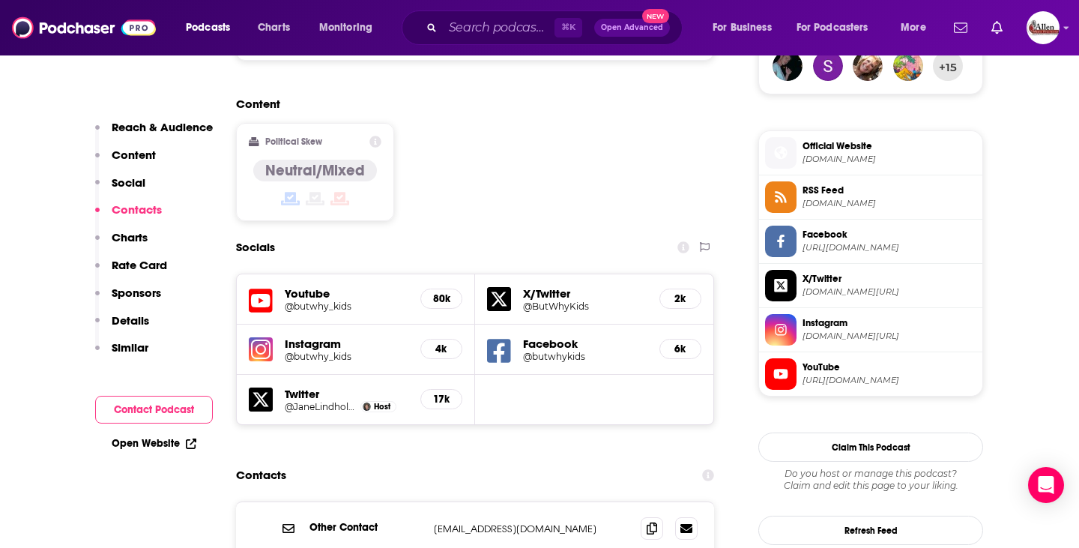
scroll to position [1140, 0]
click at [312, 337] on h5 "Instagram" at bounding box center [347, 344] width 124 height 14
click at [315, 351] on h5 "@butwhy_kids" at bounding box center [347, 356] width 124 height 11
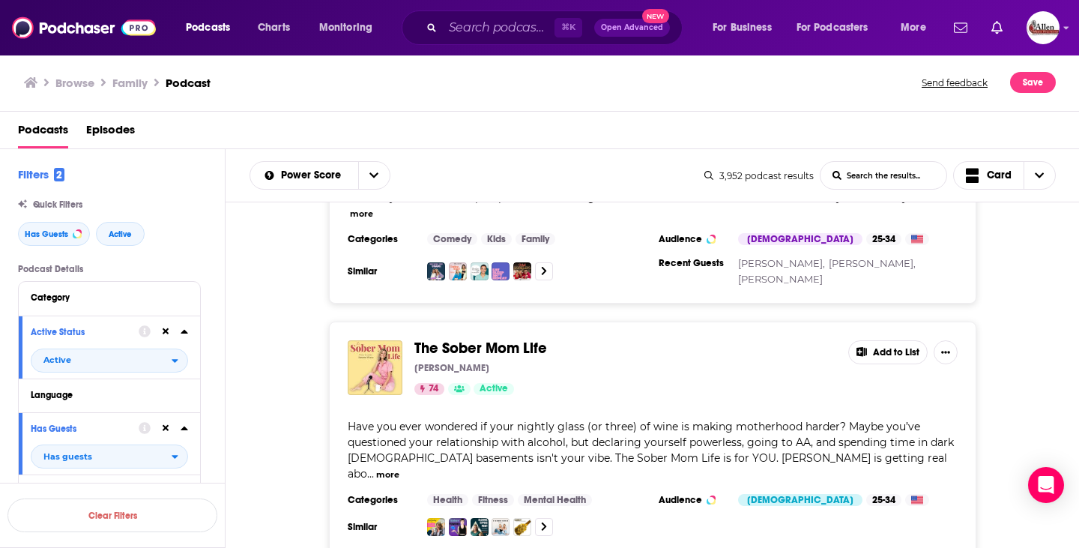
scroll to position [6164, 0]
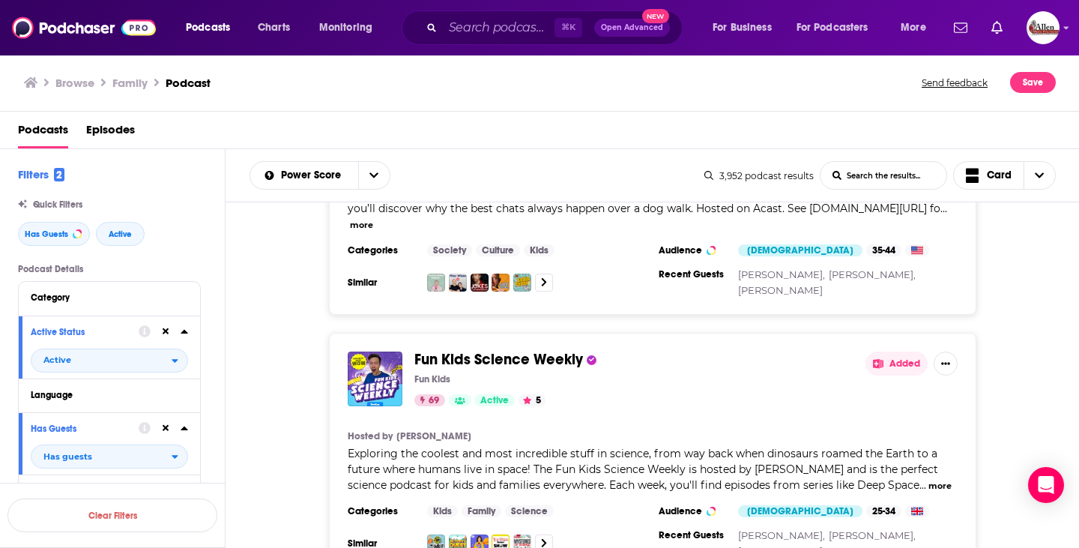
scroll to position [10710, 0]
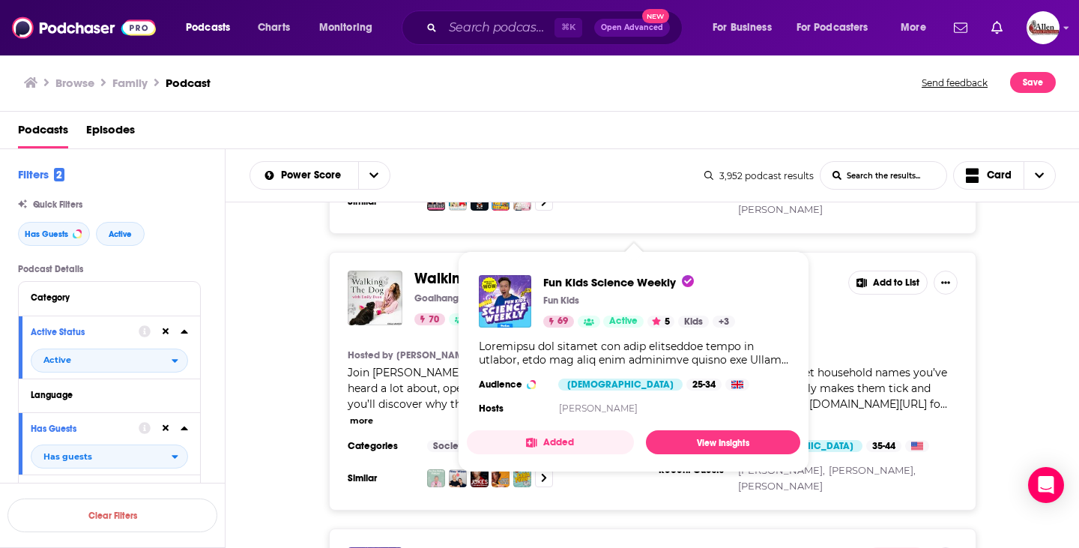
click at [473, 545] on span "Fun Kids Science Weekly" at bounding box center [498, 554] width 169 height 19
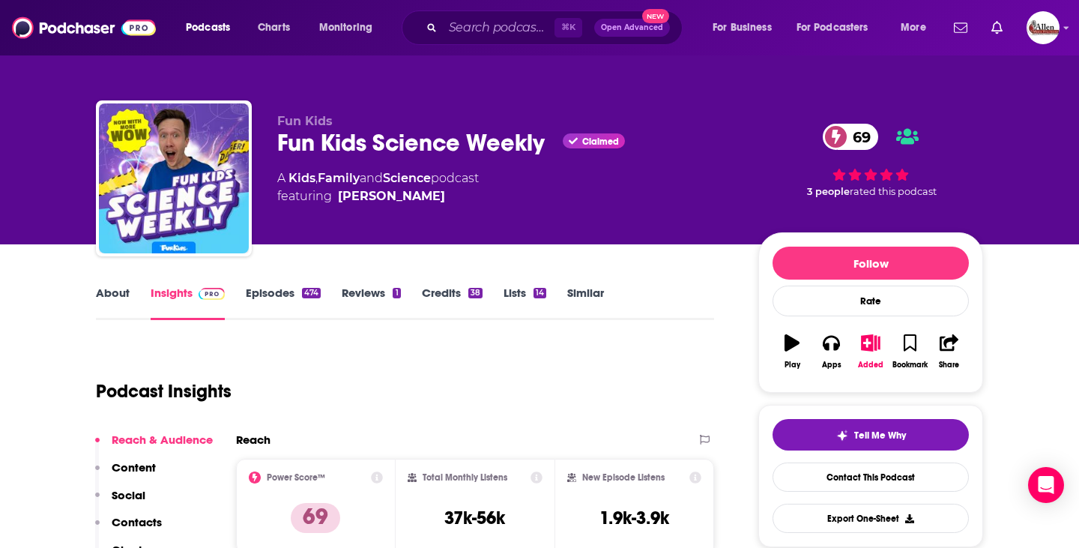
click at [277, 303] on link "Episodes 474" at bounding box center [283, 302] width 75 height 34
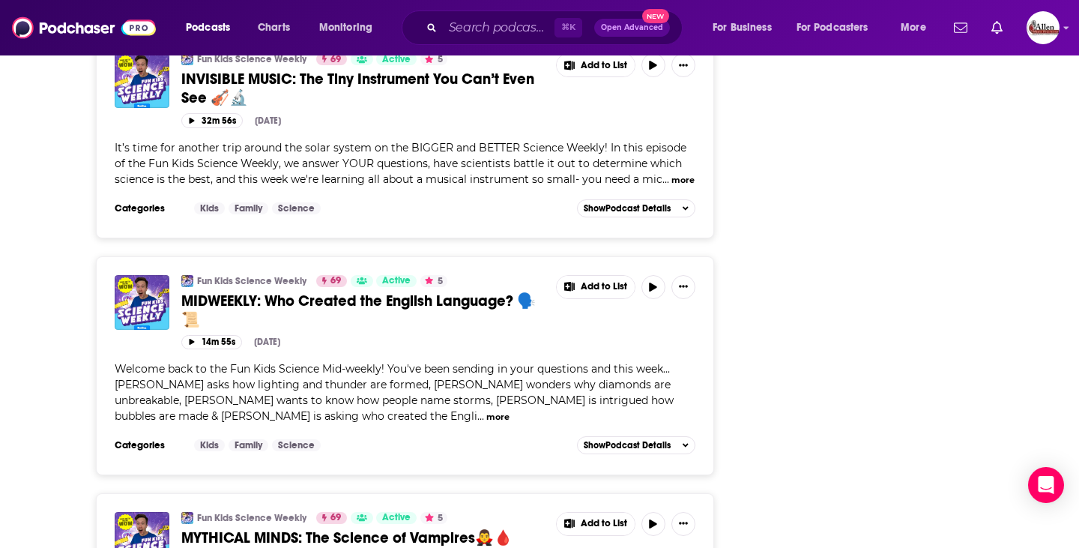
scroll to position [5508, 0]
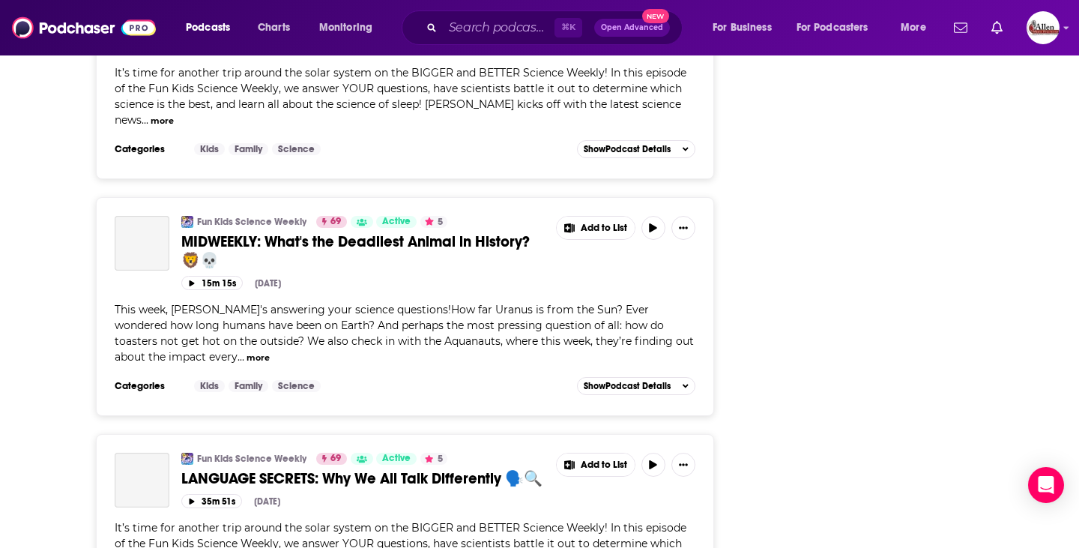
scroll to position [10866, 0]
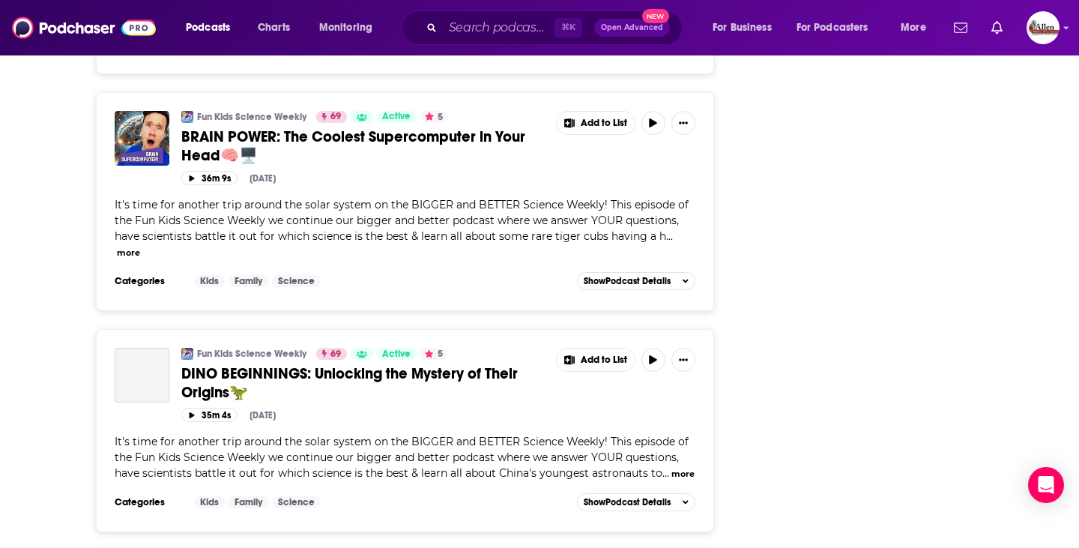
scroll to position [16439, 0]
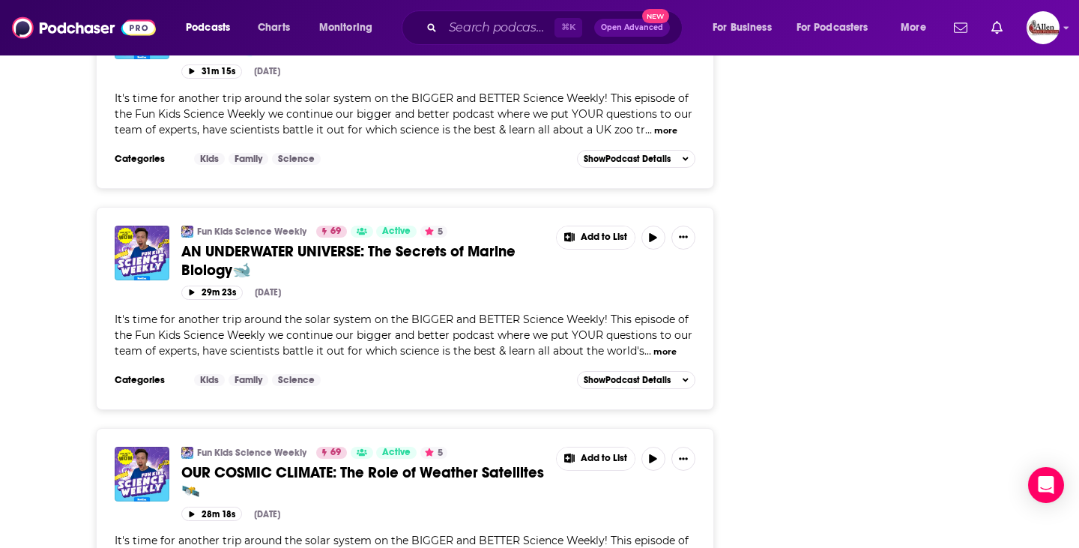
scroll to position [22039, 0]
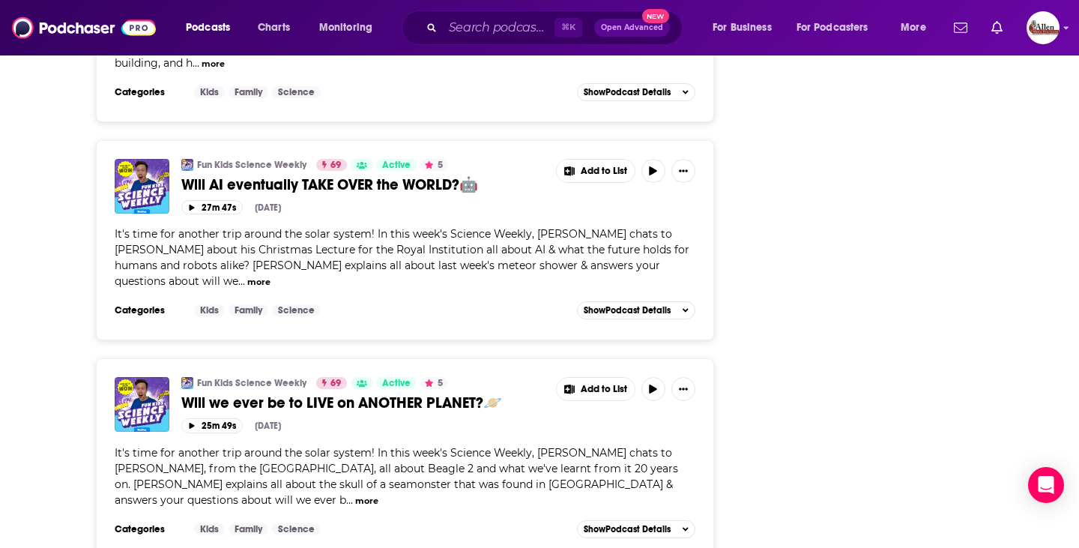
scroll to position [27421, 0]
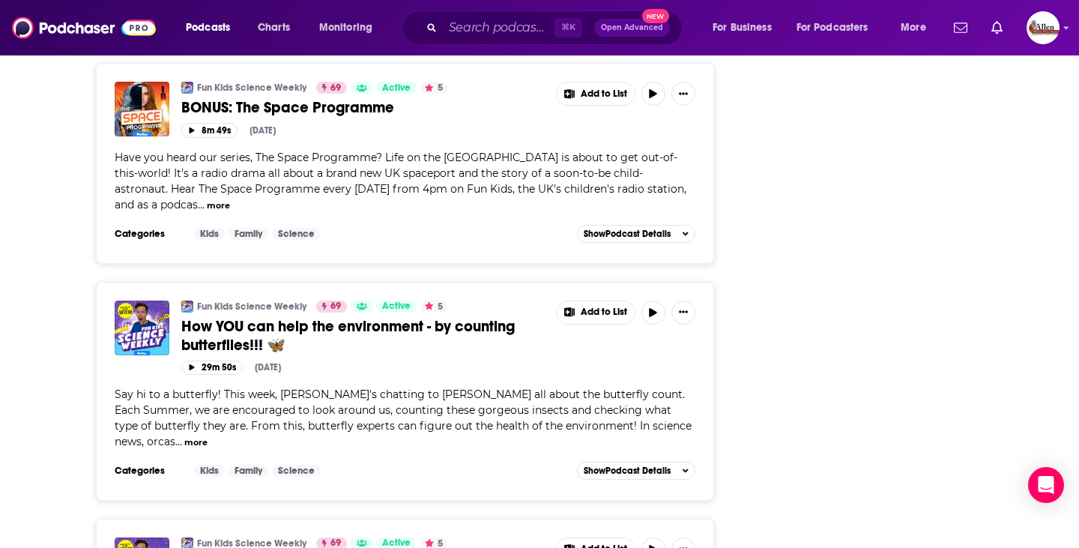
scroll to position [32980, 0]
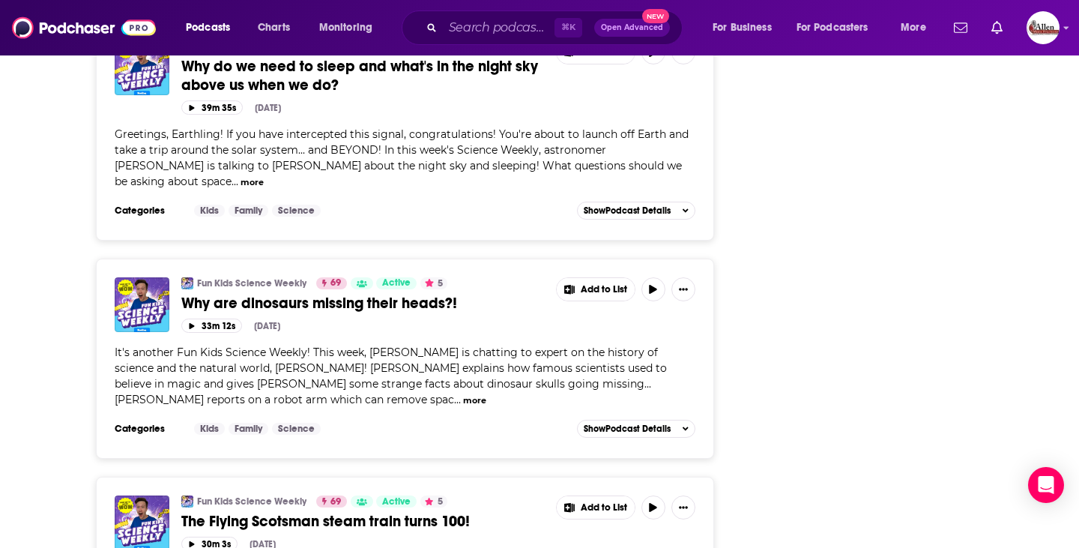
scroll to position [38421, 0]
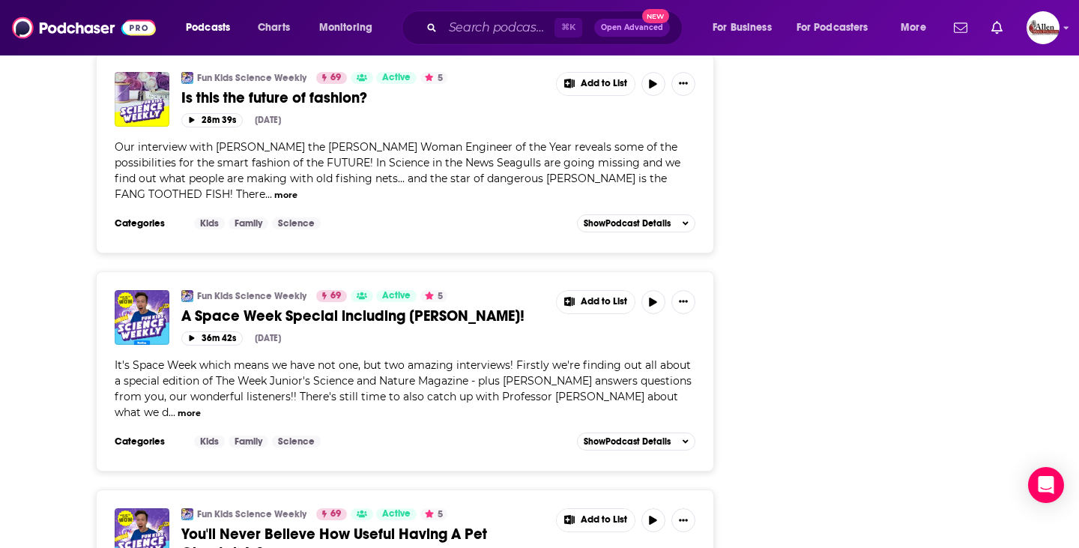
scroll to position [43976, 0]
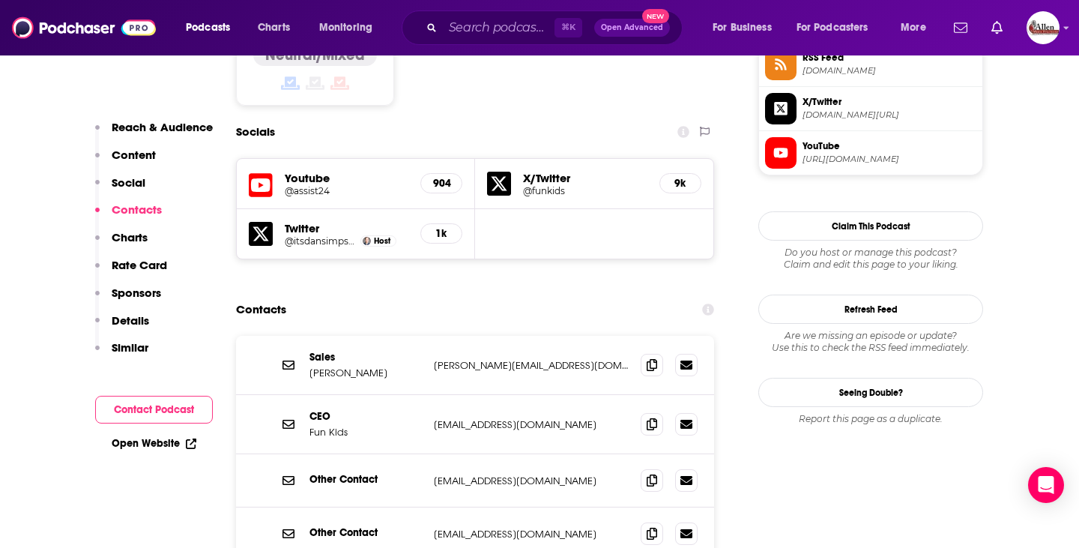
scroll to position [1322, 0]
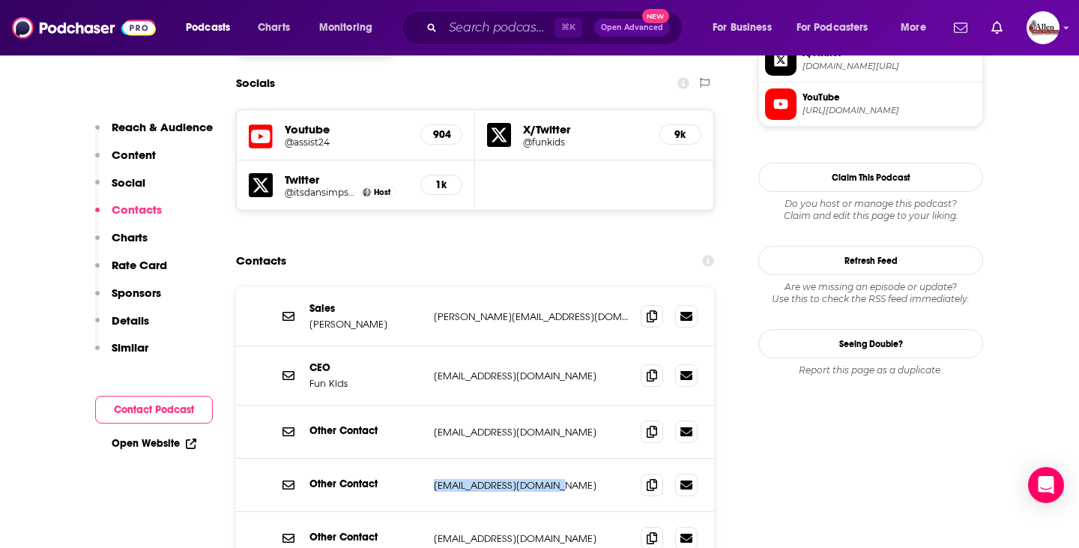
drag, startPoint x: 431, startPoint y: 396, endPoint x: 556, endPoint y: 396, distance: 125.1
click at [556, 458] on div "Other Contact contact@funkidslive.com contact@funkidslive.com" at bounding box center [475, 484] width 478 height 53
copy p "contact@funkidslive.com"
click at [1049, 36] on img "Logged in as AllenMedia" at bounding box center [1042, 27] width 33 height 33
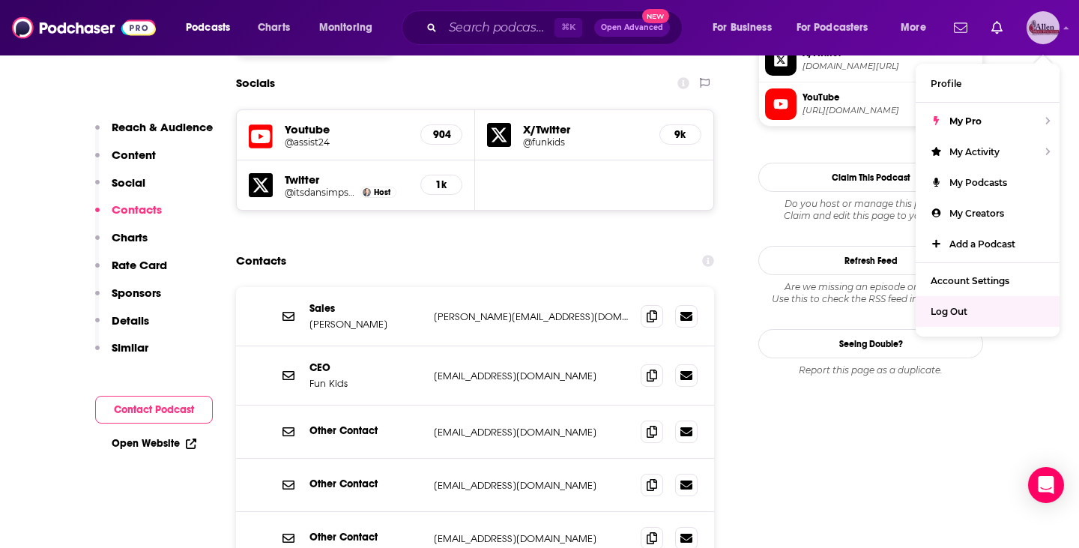
click at [952, 306] on span "Log Out" at bounding box center [948, 311] width 37 height 11
